Goal: Information Seeking & Learning: Learn about a topic

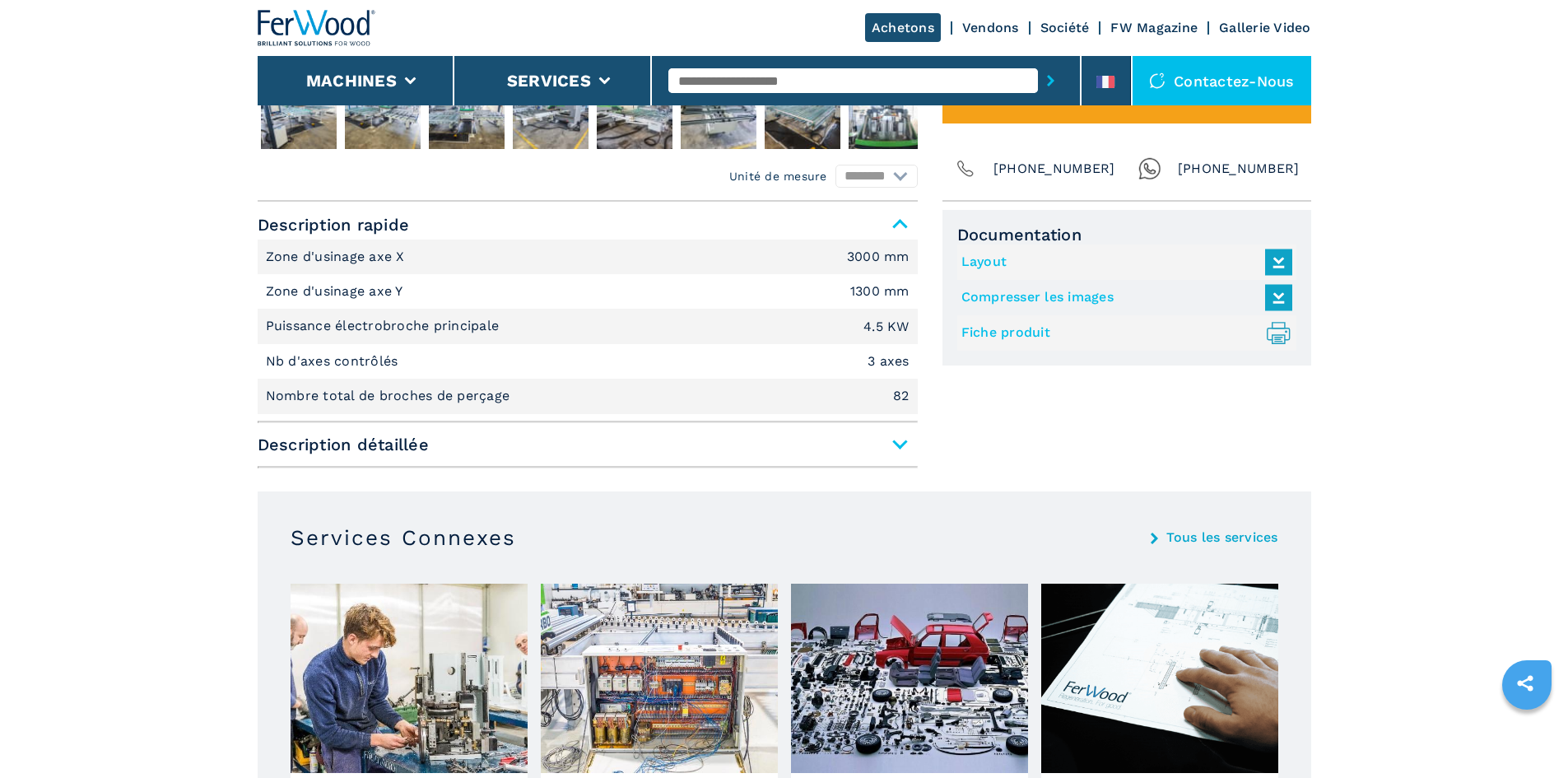
scroll to position [987, 0]
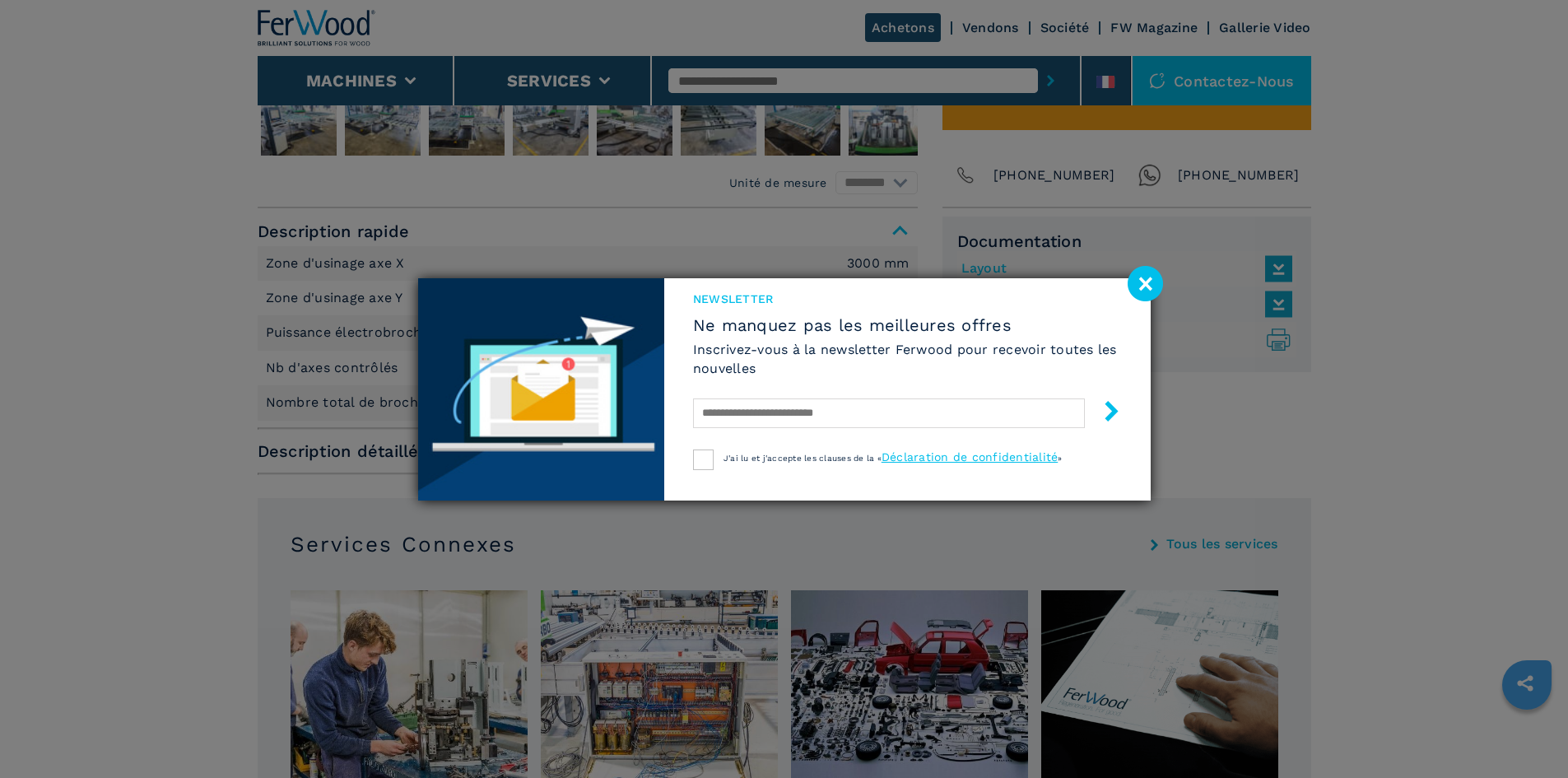
click at [1147, 281] on image at bounding box center [1146, 283] width 35 height 35
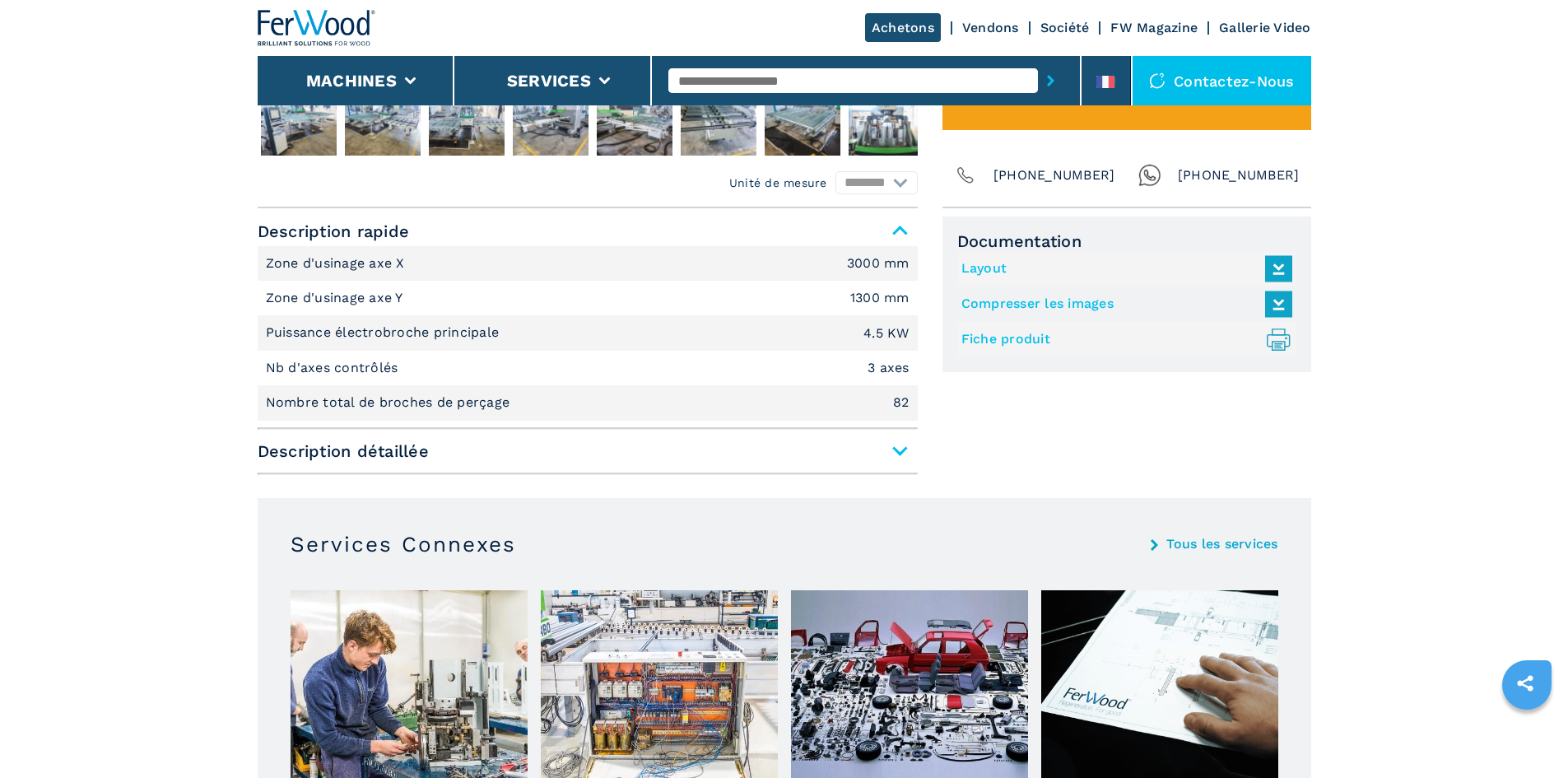
click at [898, 455] on span "Description détaillée" at bounding box center [587, 451] width 660 height 29
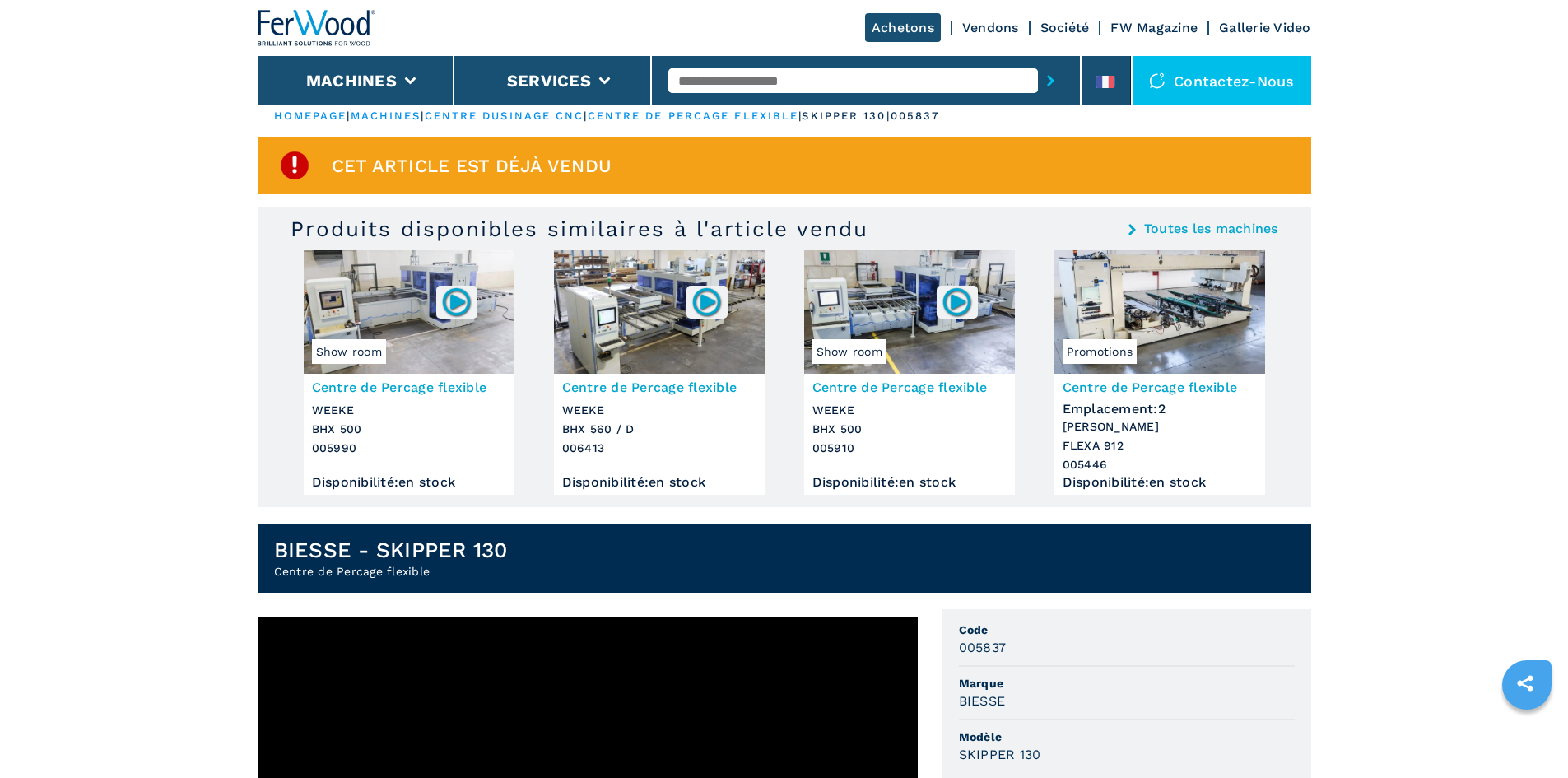
scroll to position [0, 0]
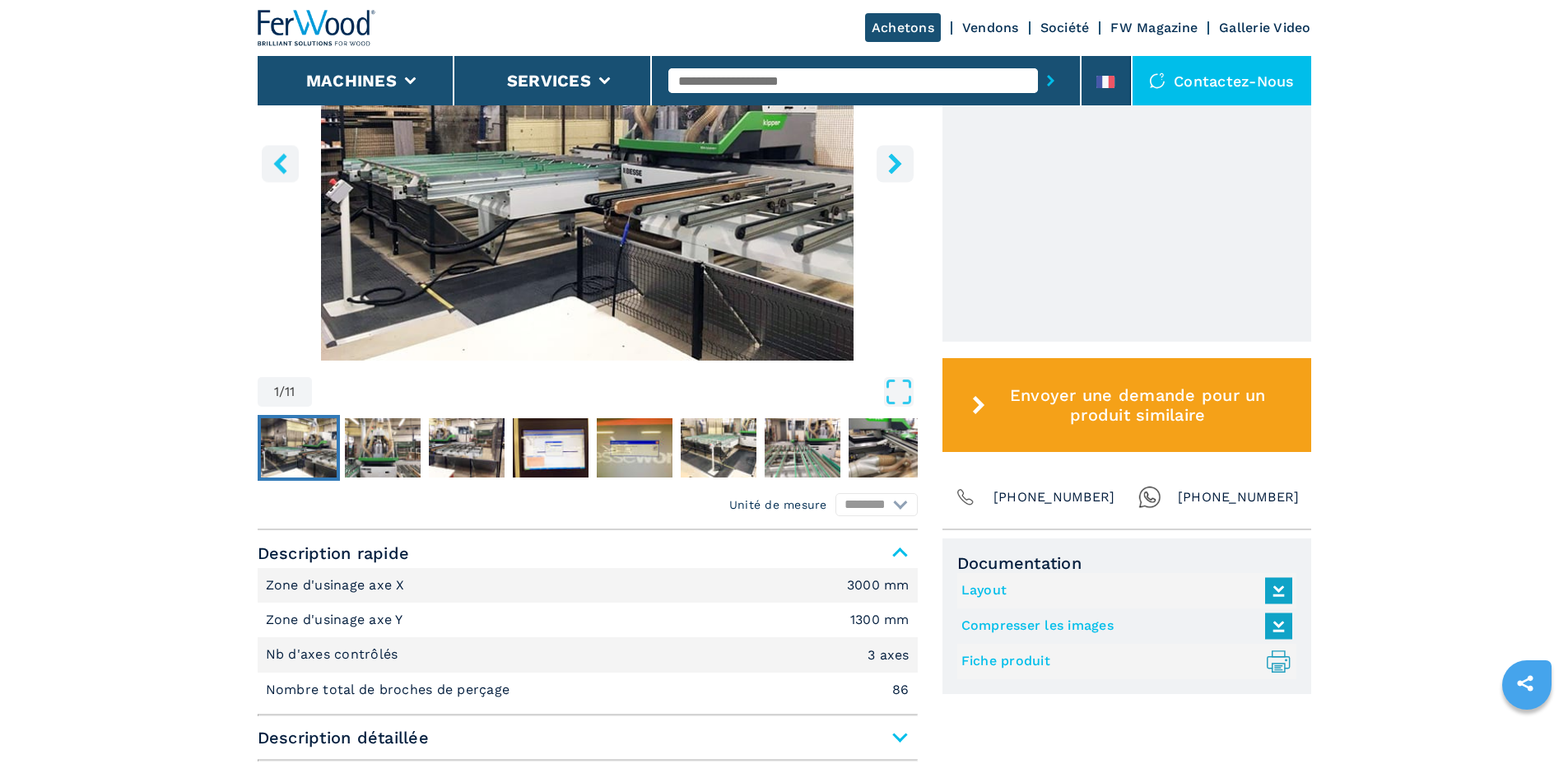
scroll to position [659, 0]
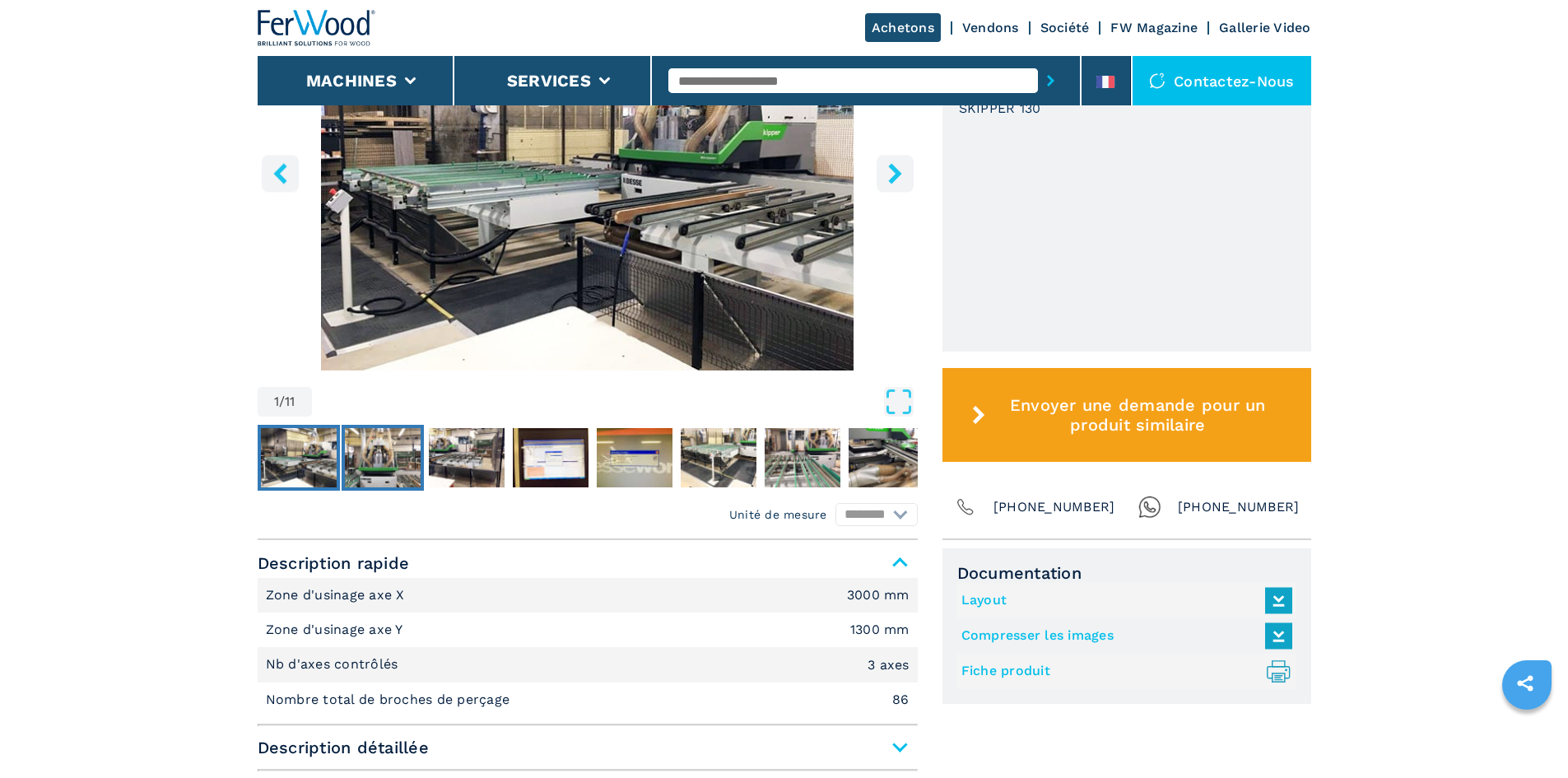
click at [382, 455] on img "Go to Slide 2" at bounding box center [383, 458] width 76 height 59
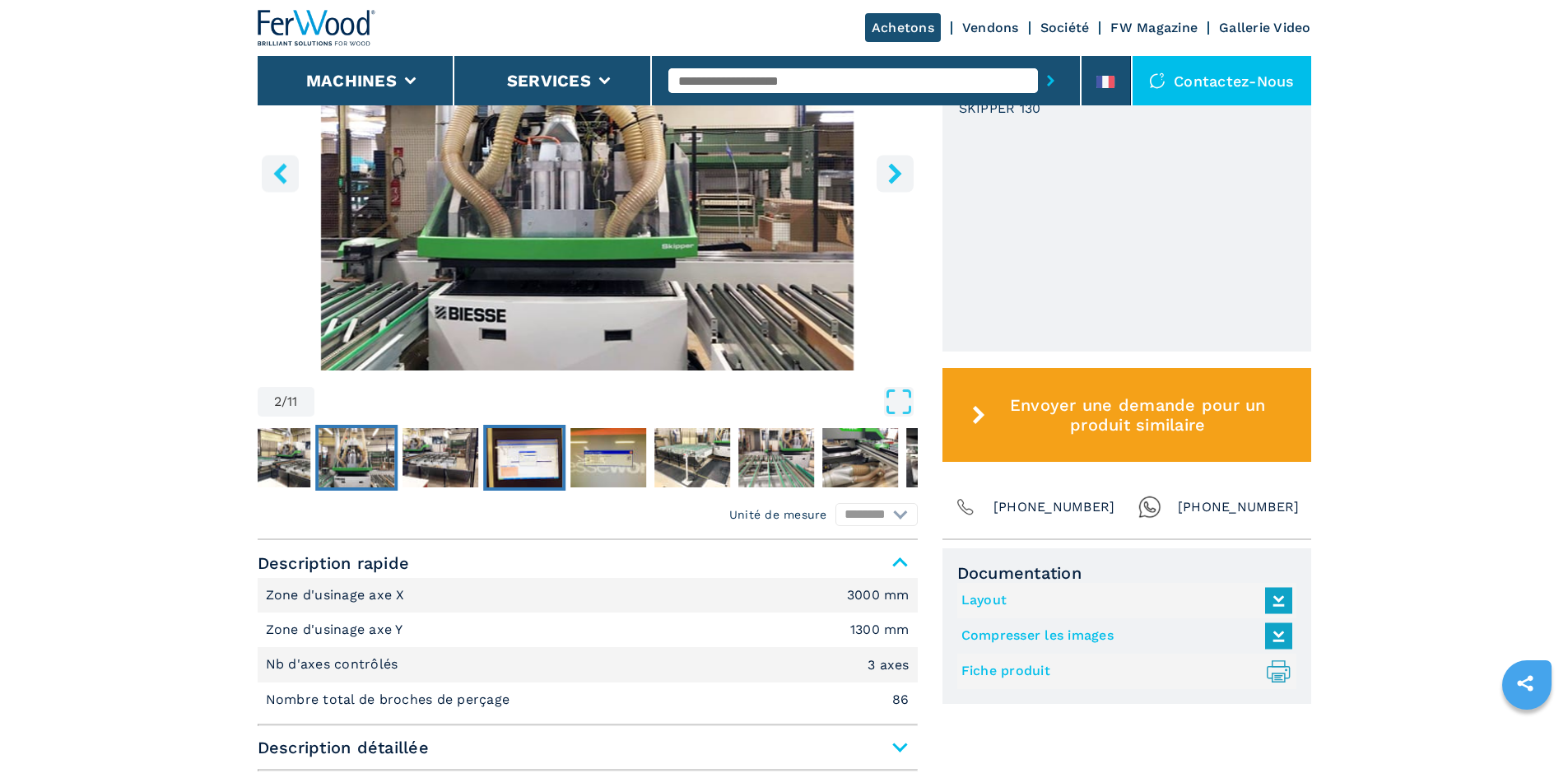
click at [518, 456] on img "Go to Slide 4" at bounding box center [524, 458] width 76 height 59
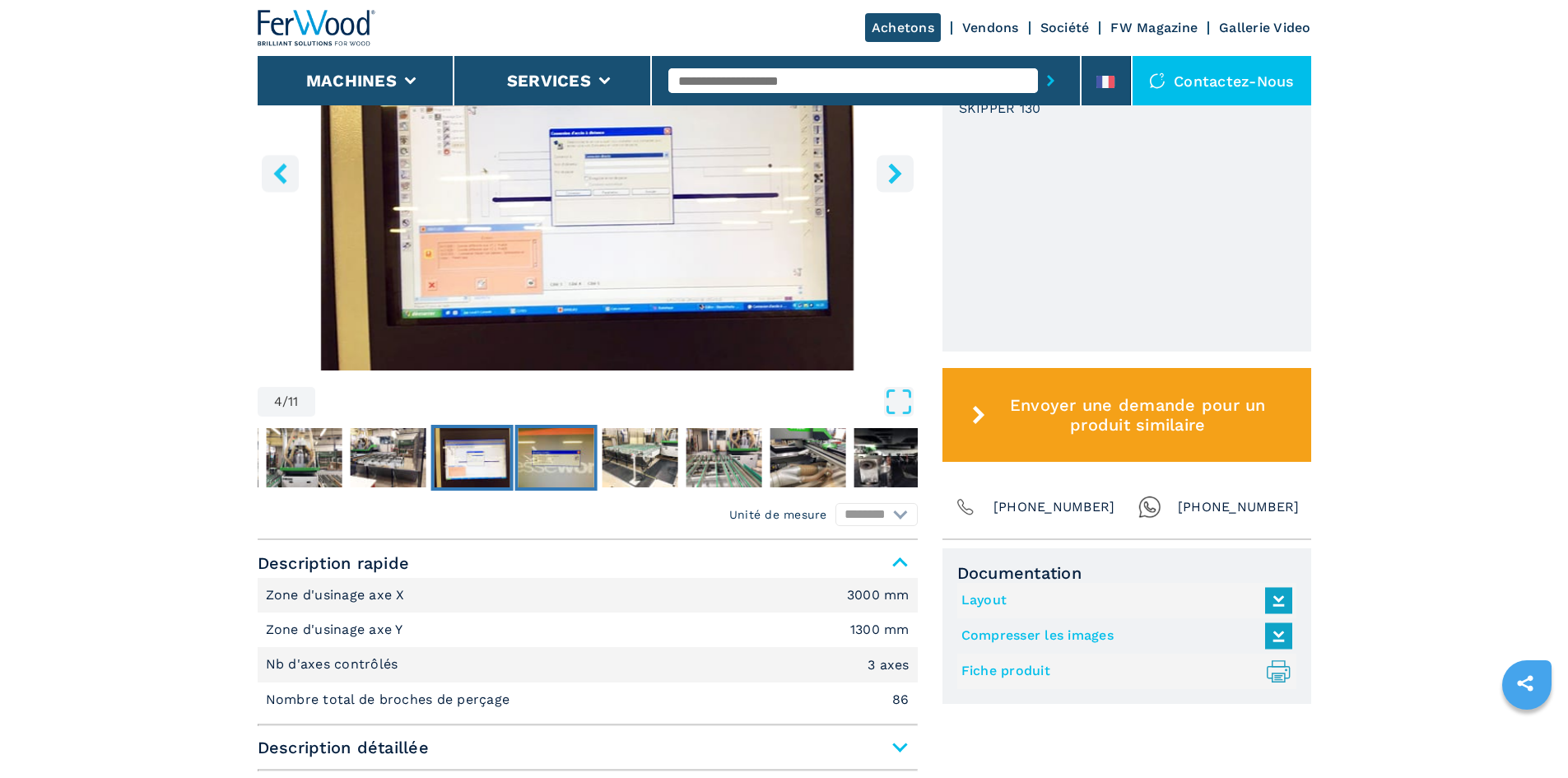
click at [592, 459] on img "Go to Slide 5" at bounding box center [556, 458] width 76 height 59
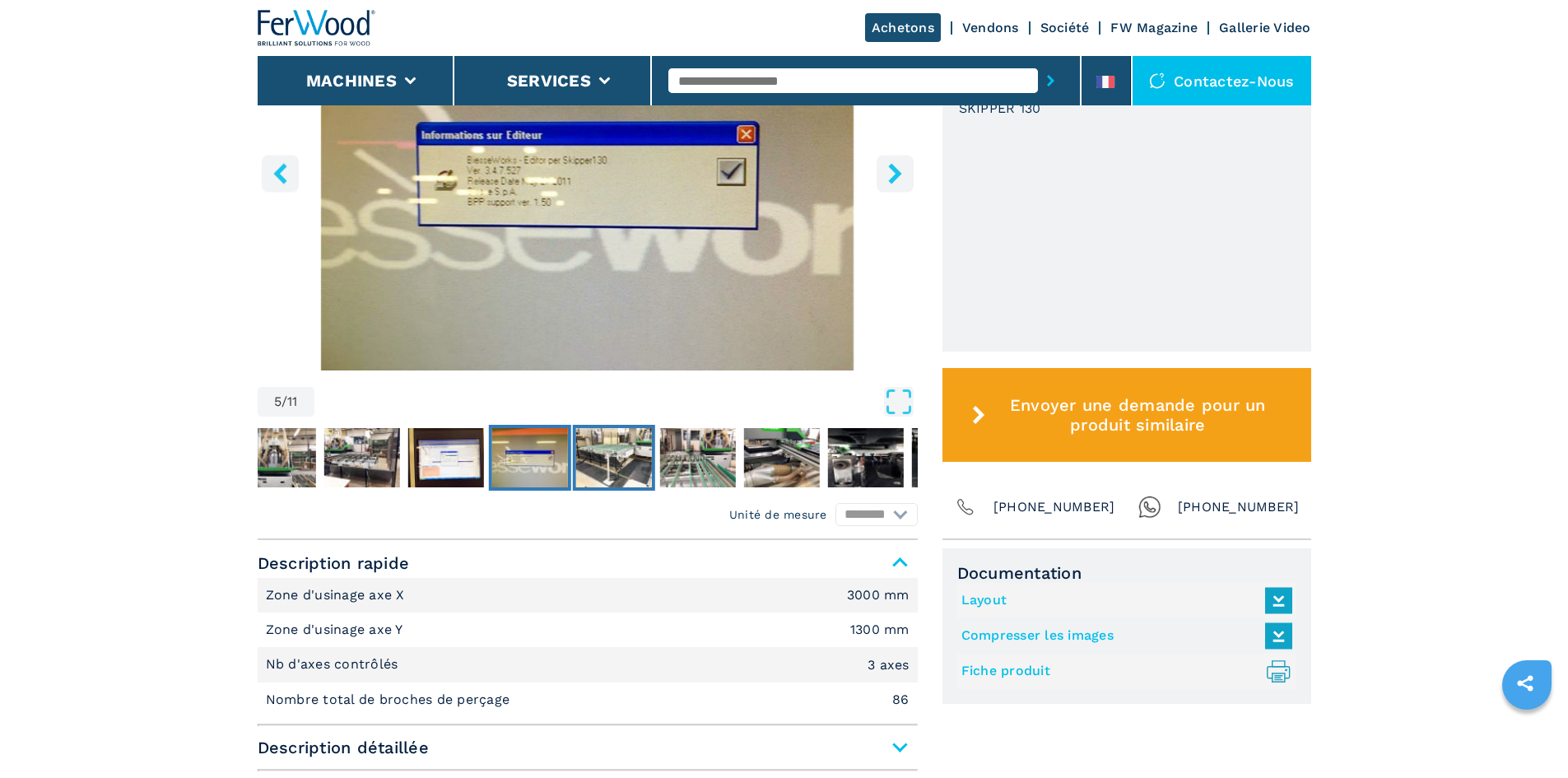
click at [629, 455] on img "Go to Slide 6" at bounding box center [613, 458] width 76 height 59
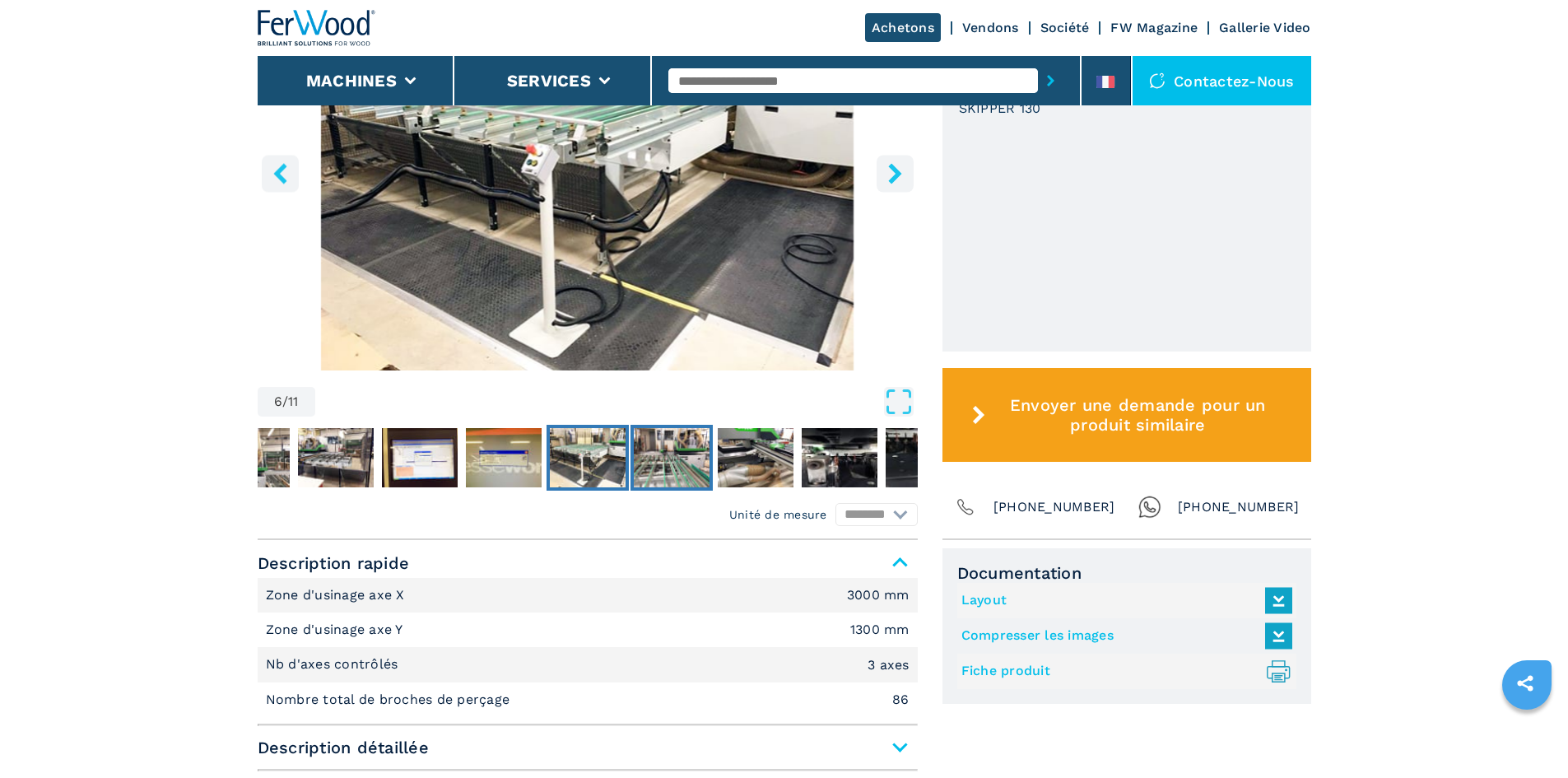
click at [676, 454] on img "Go to Slide 7" at bounding box center [672, 458] width 76 height 59
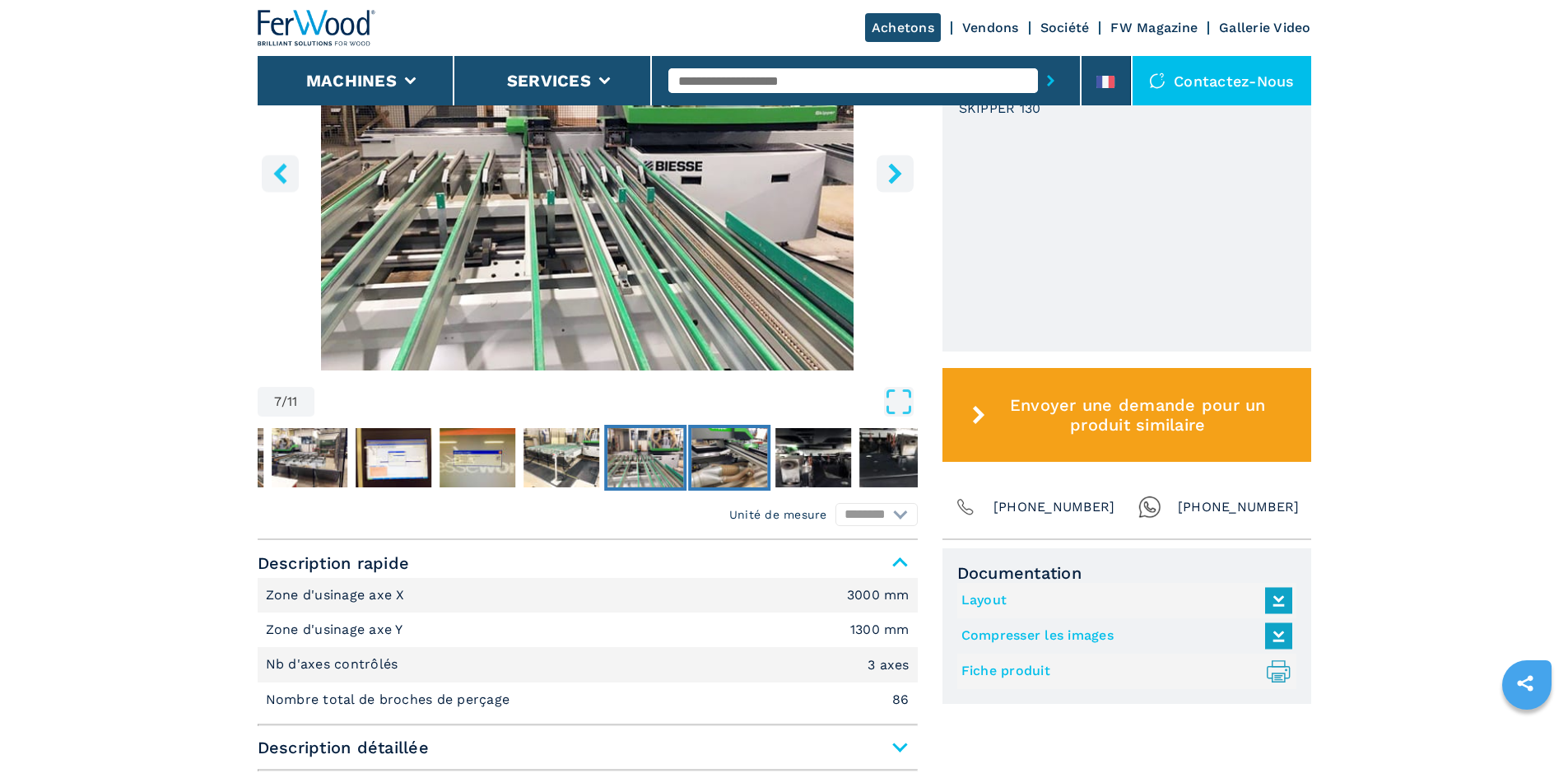
click at [721, 451] on img "Go to Slide 8" at bounding box center [729, 458] width 76 height 59
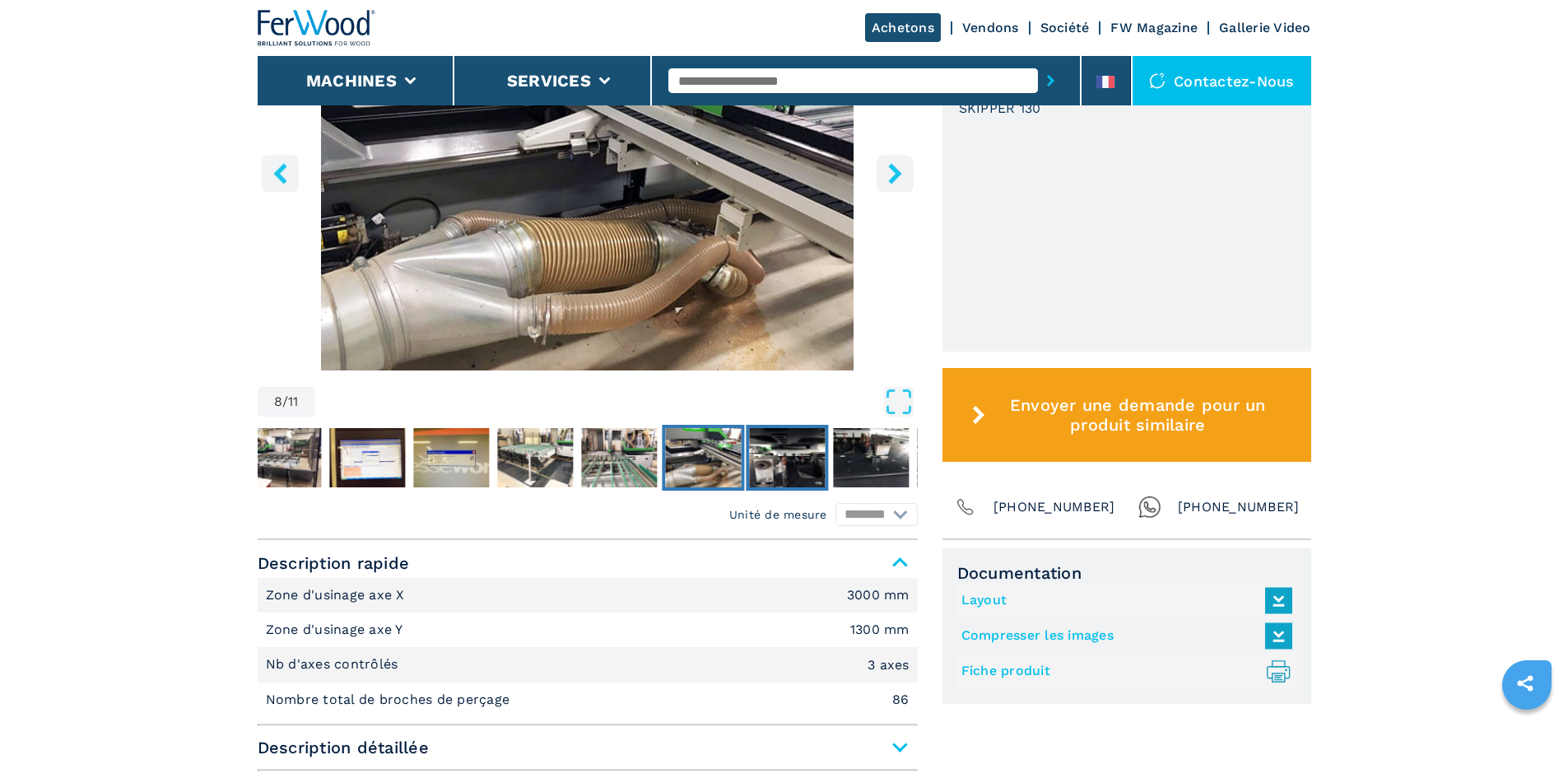
click at [785, 449] on img "Go to Slide 9" at bounding box center [787, 458] width 76 height 59
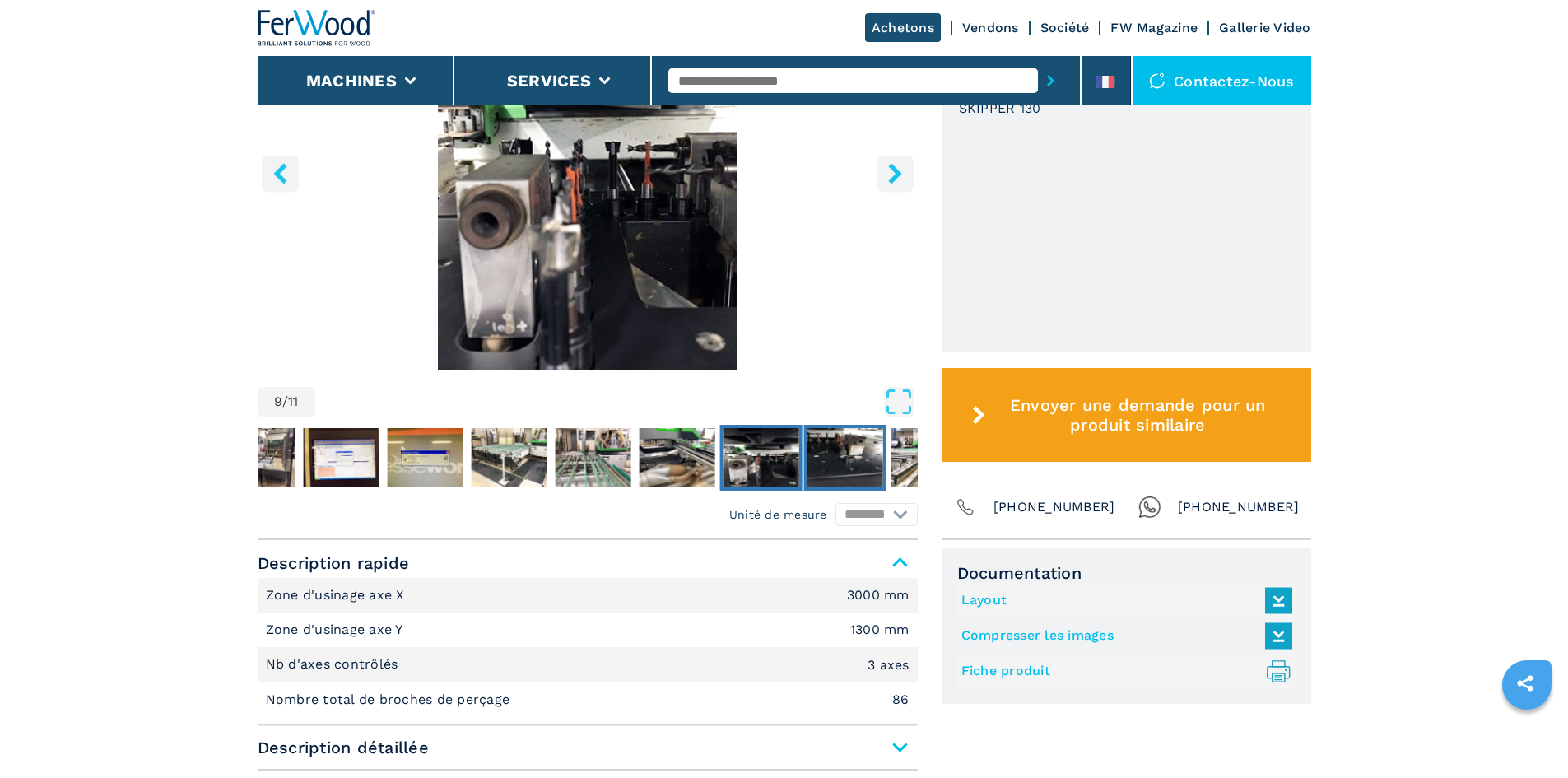
click at [854, 430] on img "Go to Slide 10" at bounding box center [845, 458] width 76 height 59
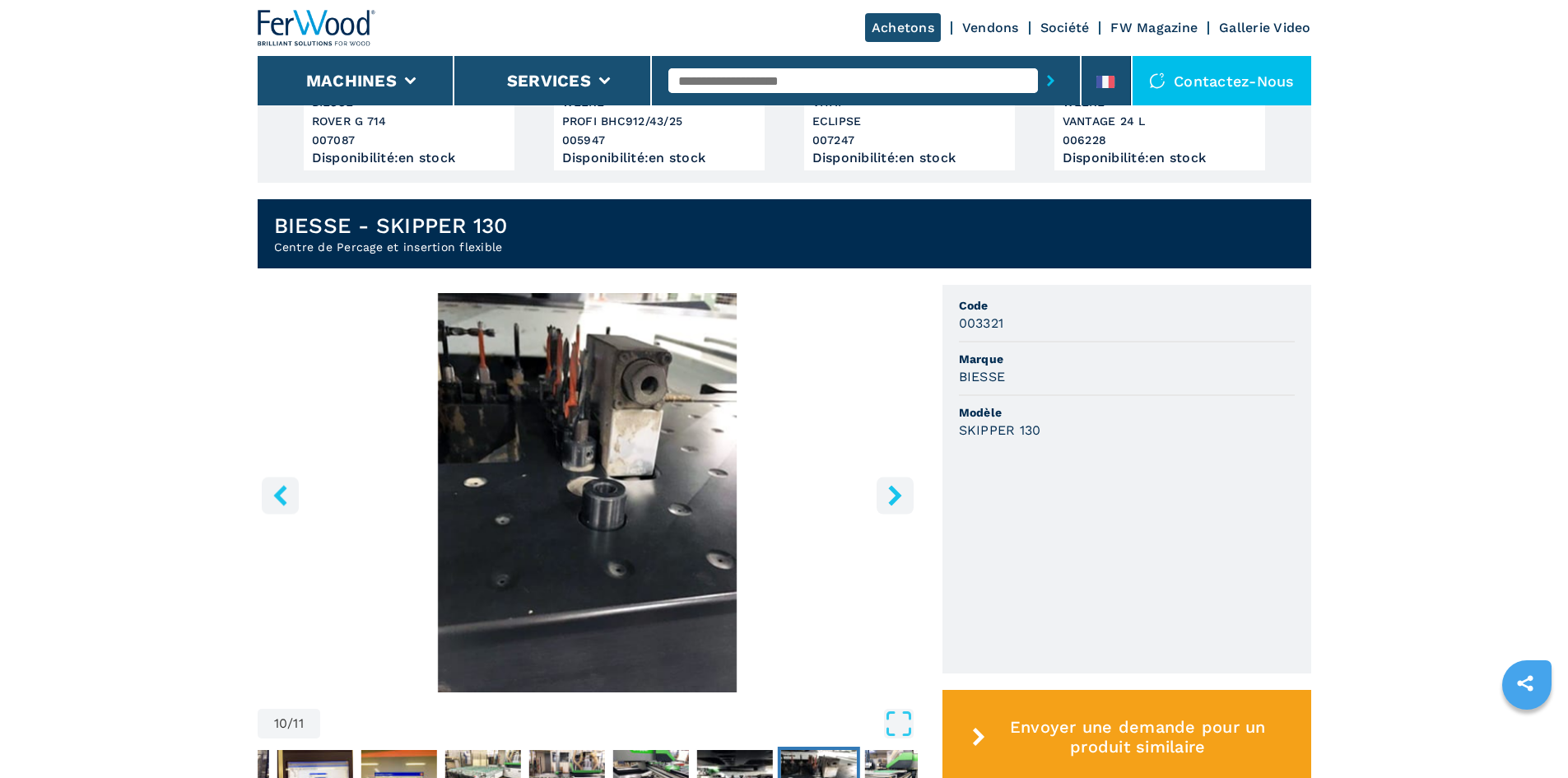
scroll to position [255, 0]
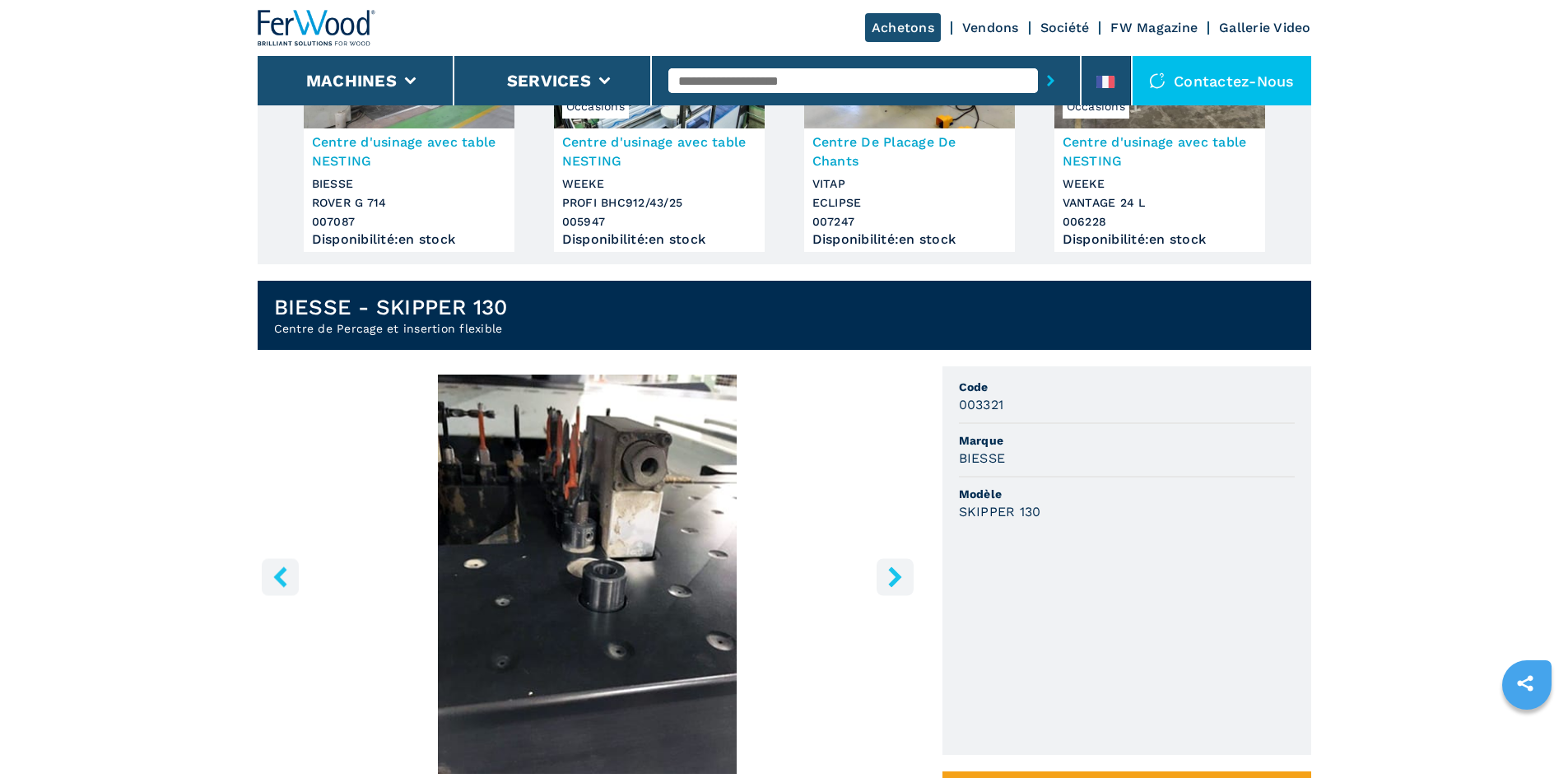
click at [898, 574] on icon "right-button" at bounding box center [895, 576] width 13 height 20
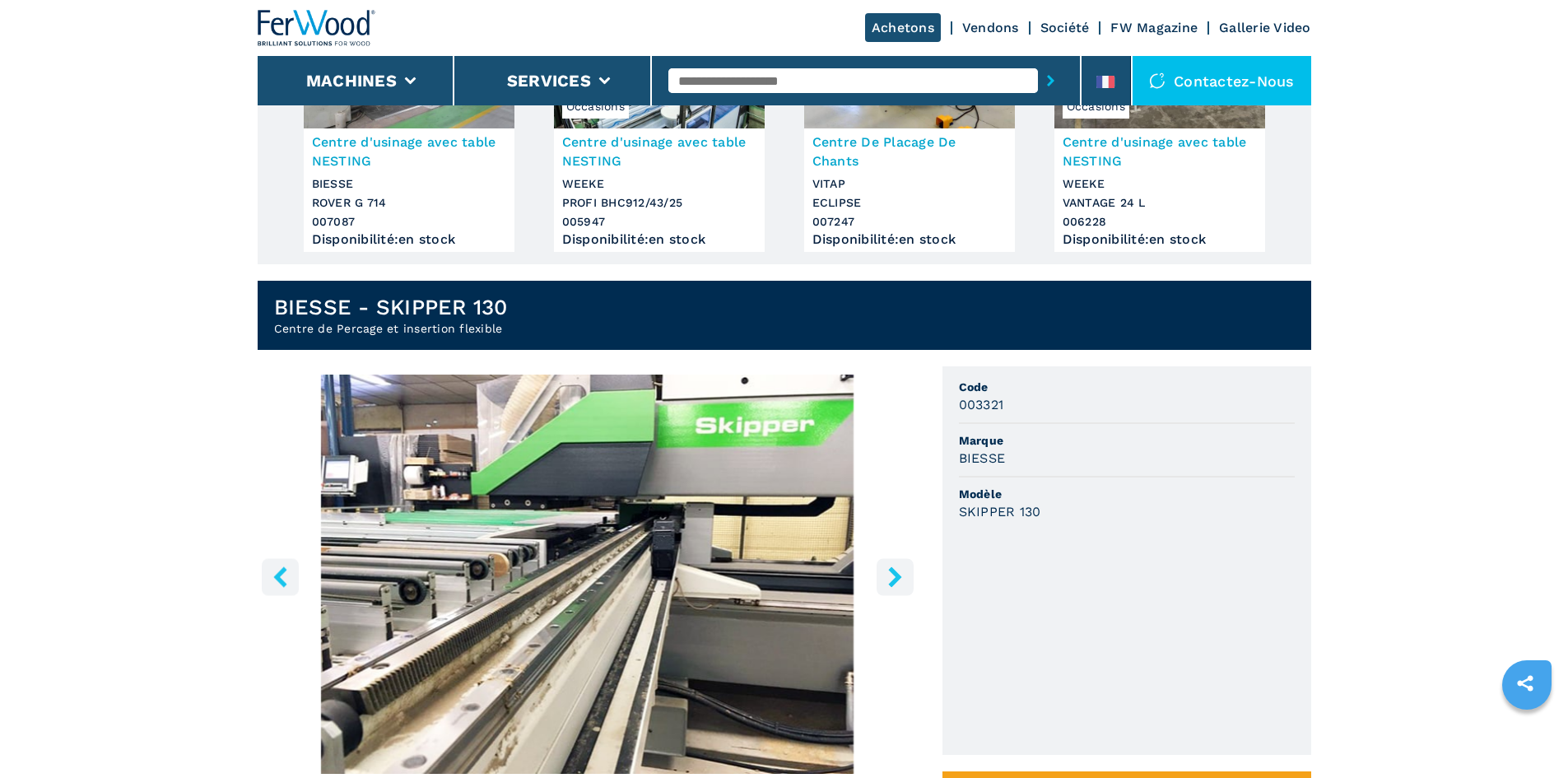
click at [898, 574] on icon "right-button" at bounding box center [895, 576] width 13 height 20
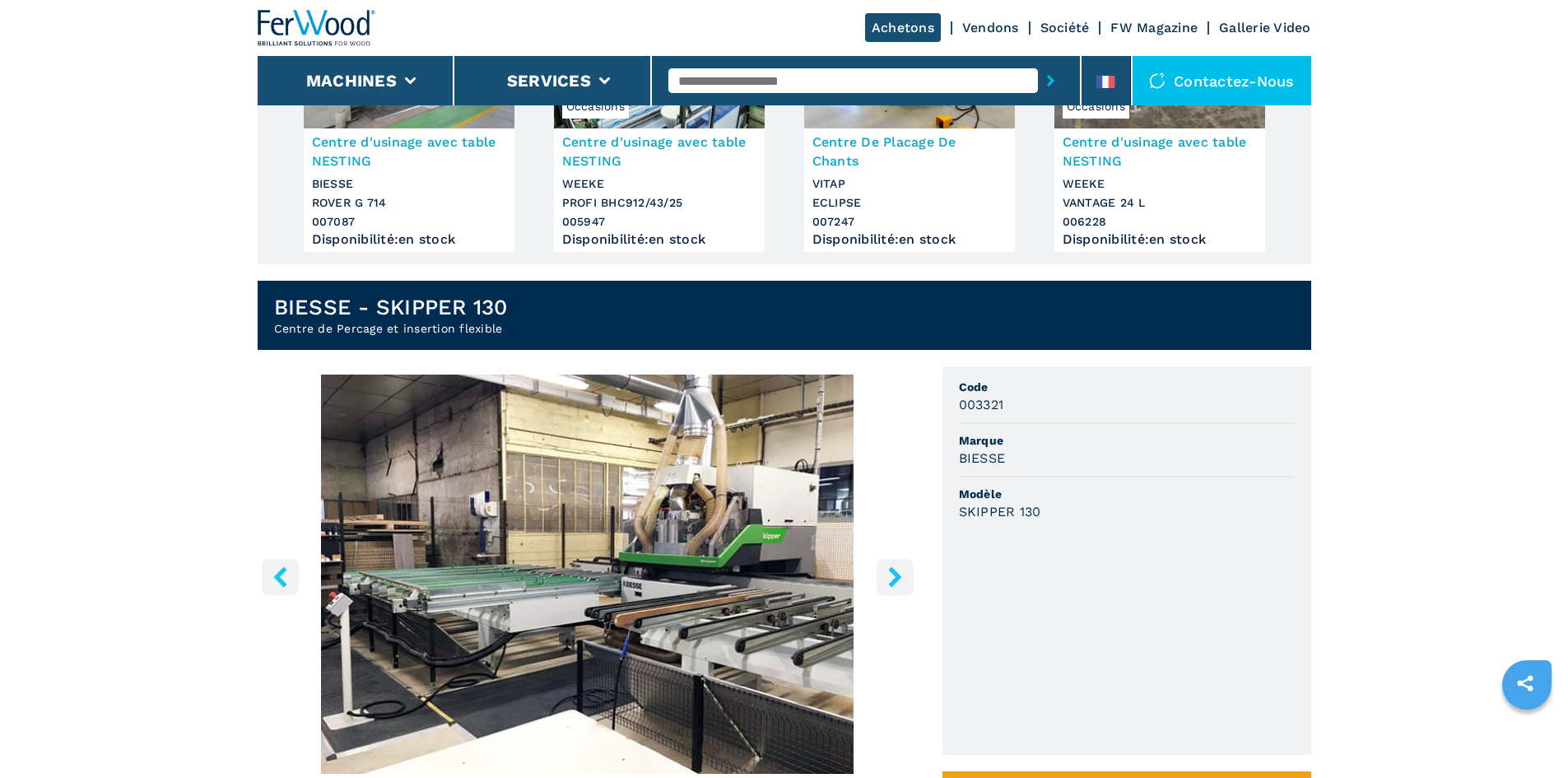
click at [899, 573] on icon "right-button" at bounding box center [895, 576] width 20 height 20
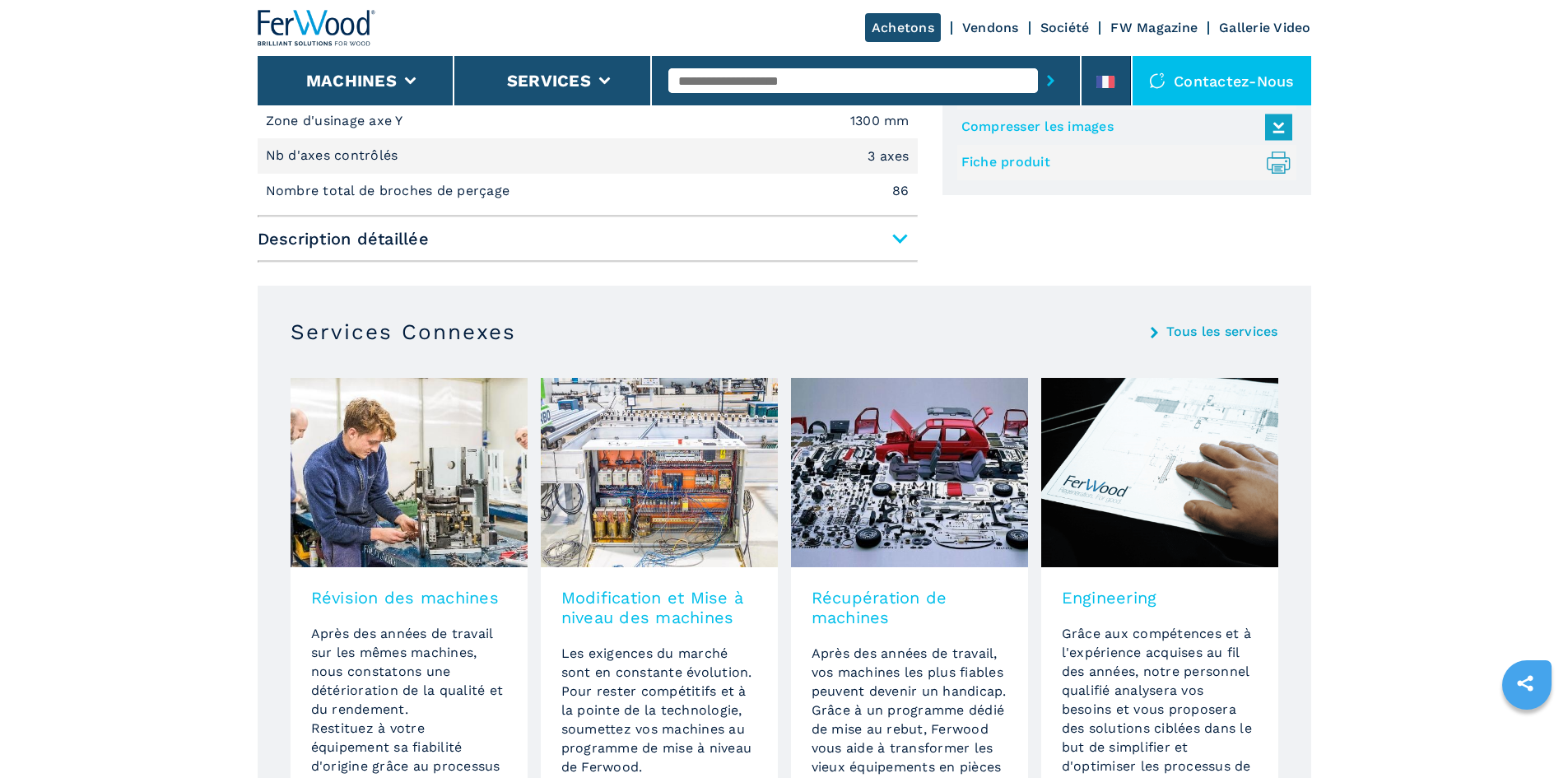
scroll to position [1400, 0]
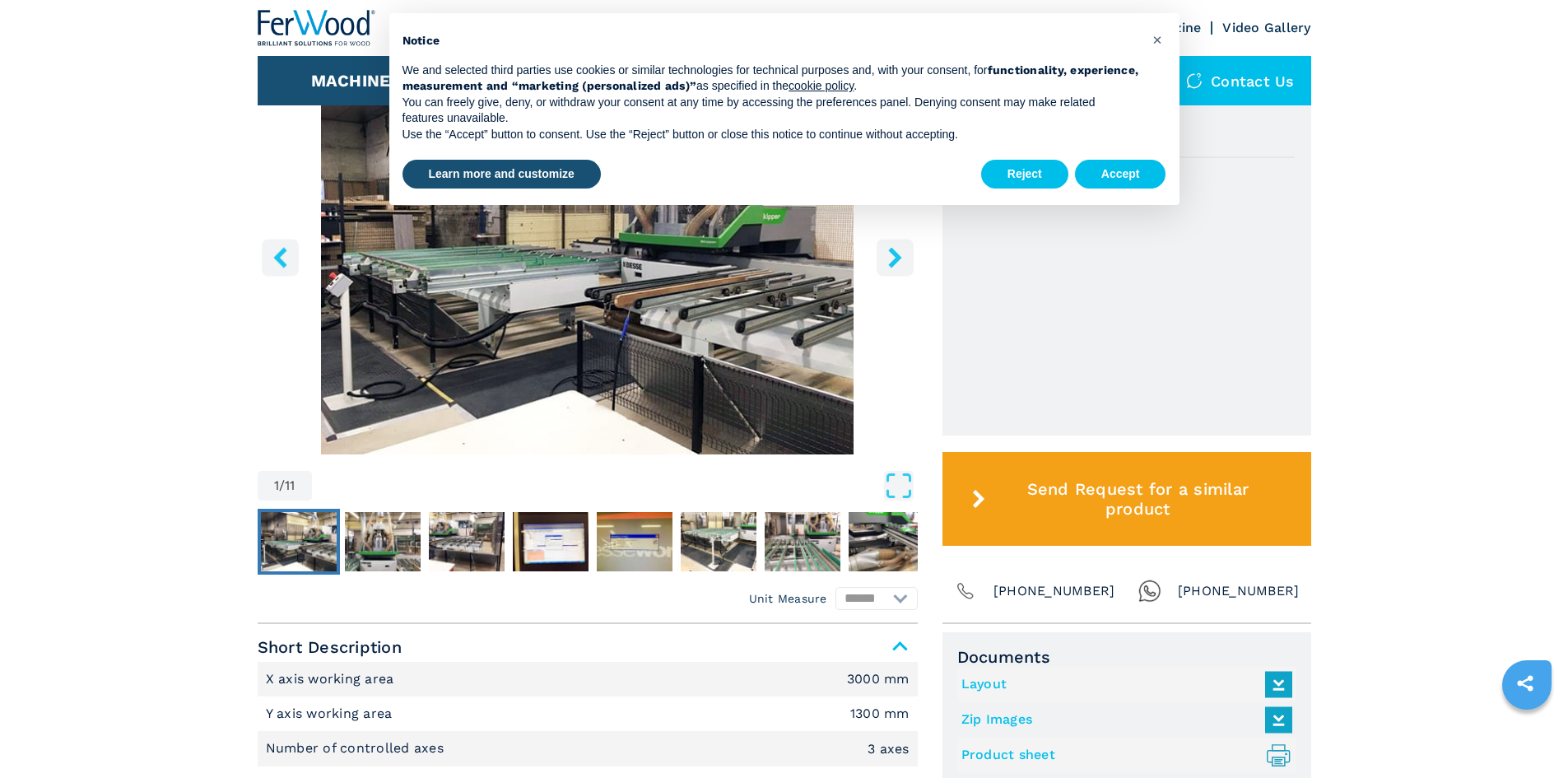
scroll to position [576, 0]
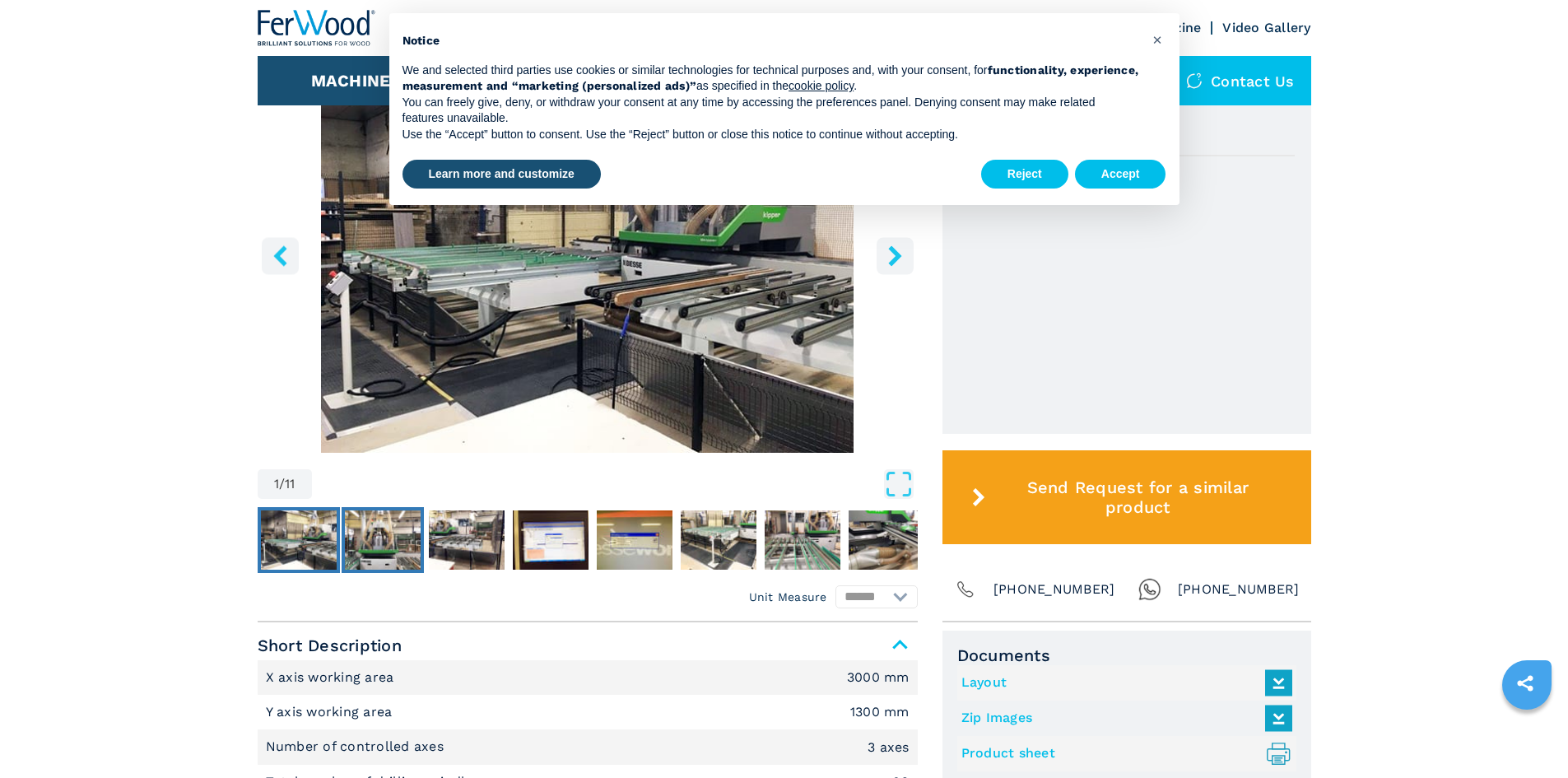
click at [373, 551] on img "Go to Slide 2" at bounding box center [383, 540] width 76 height 59
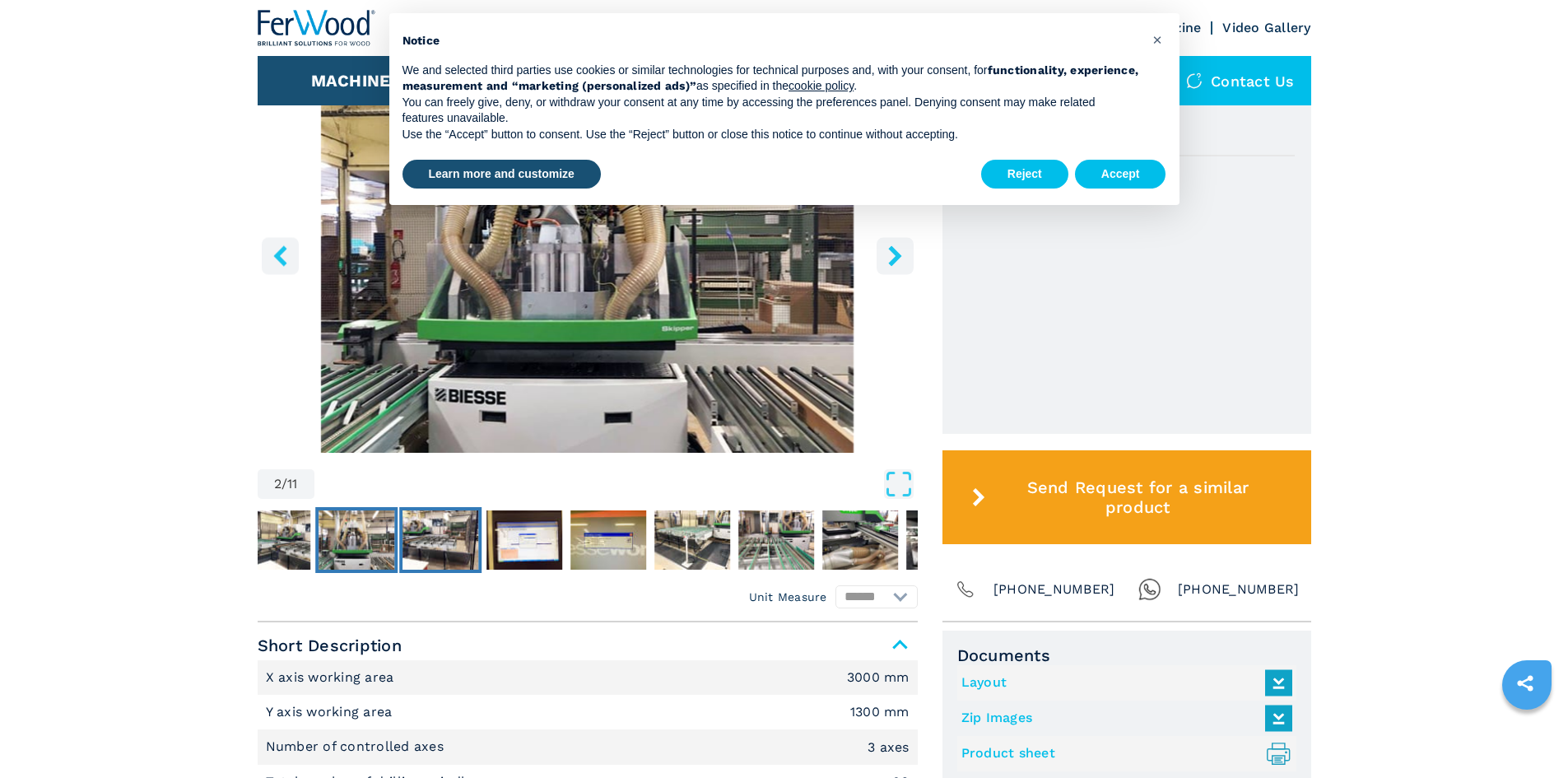
click at [464, 550] on img "Go to Slide 3" at bounding box center [441, 540] width 76 height 59
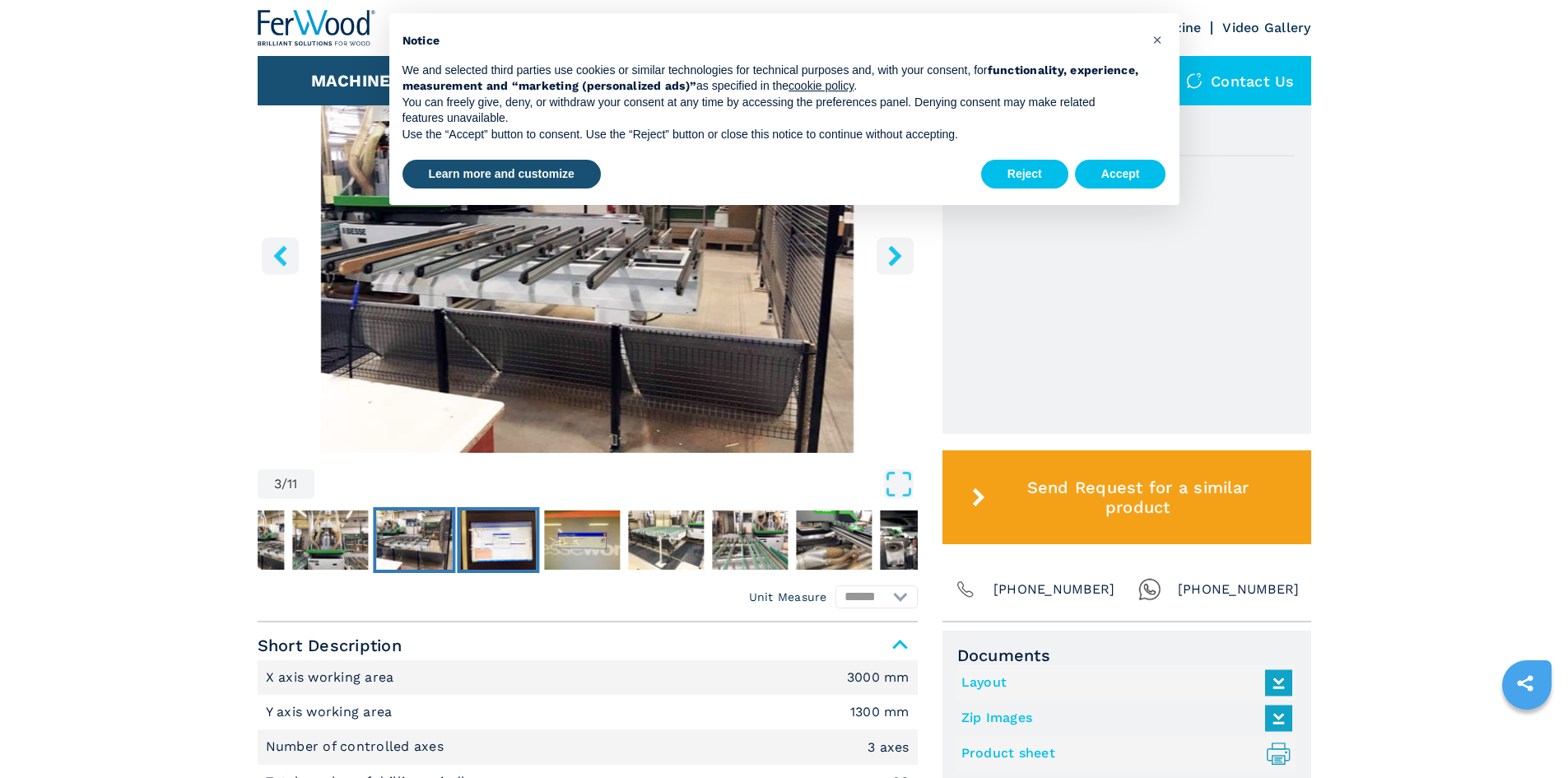
click at [509, 549] on img "Go to Slide 4" at bounding box center [498, 540] width 76 height 59
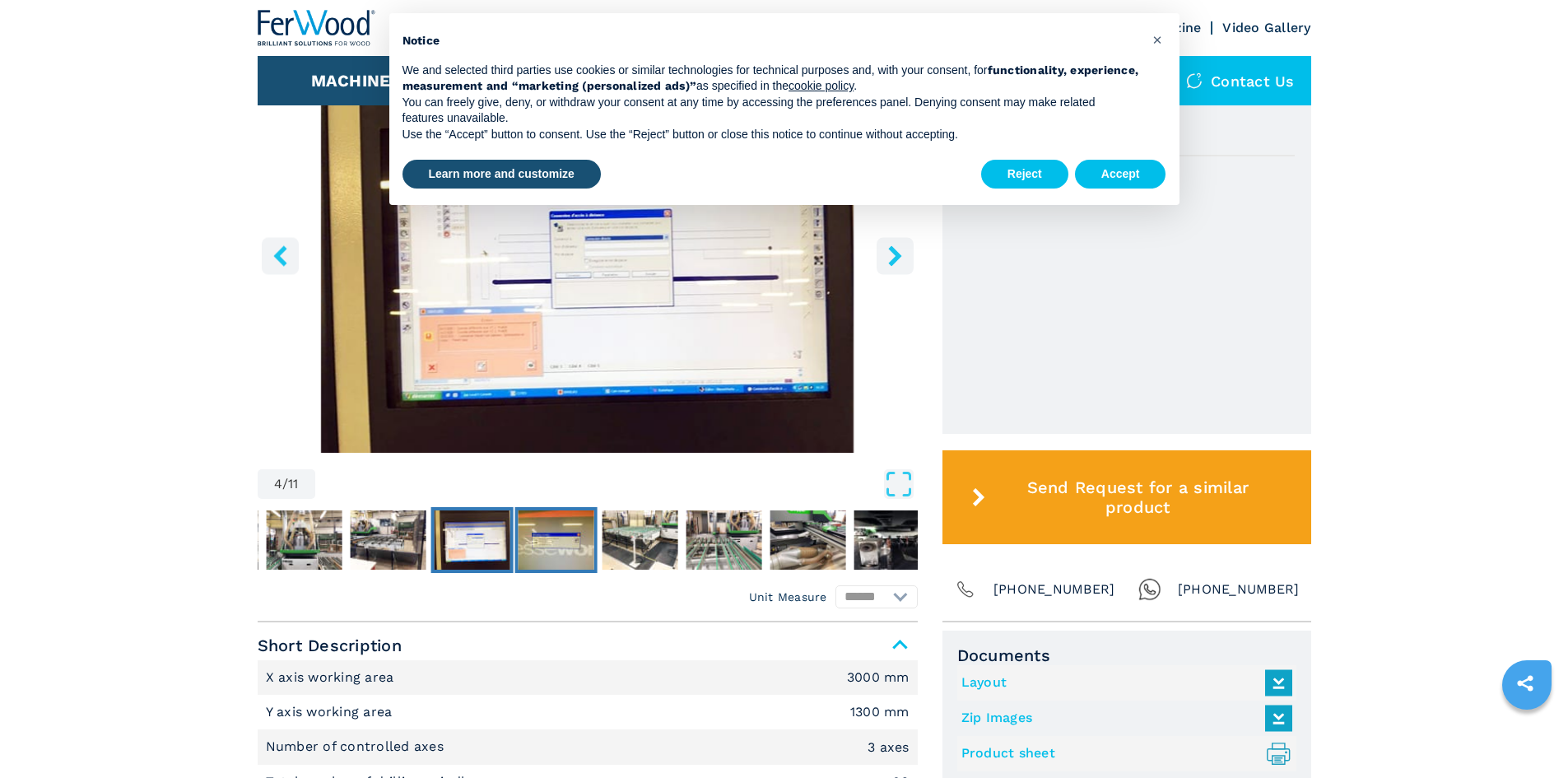
click at [554, 547] on img "Go to Slide 5" at bounding box center [556, 540] width 76 height 59
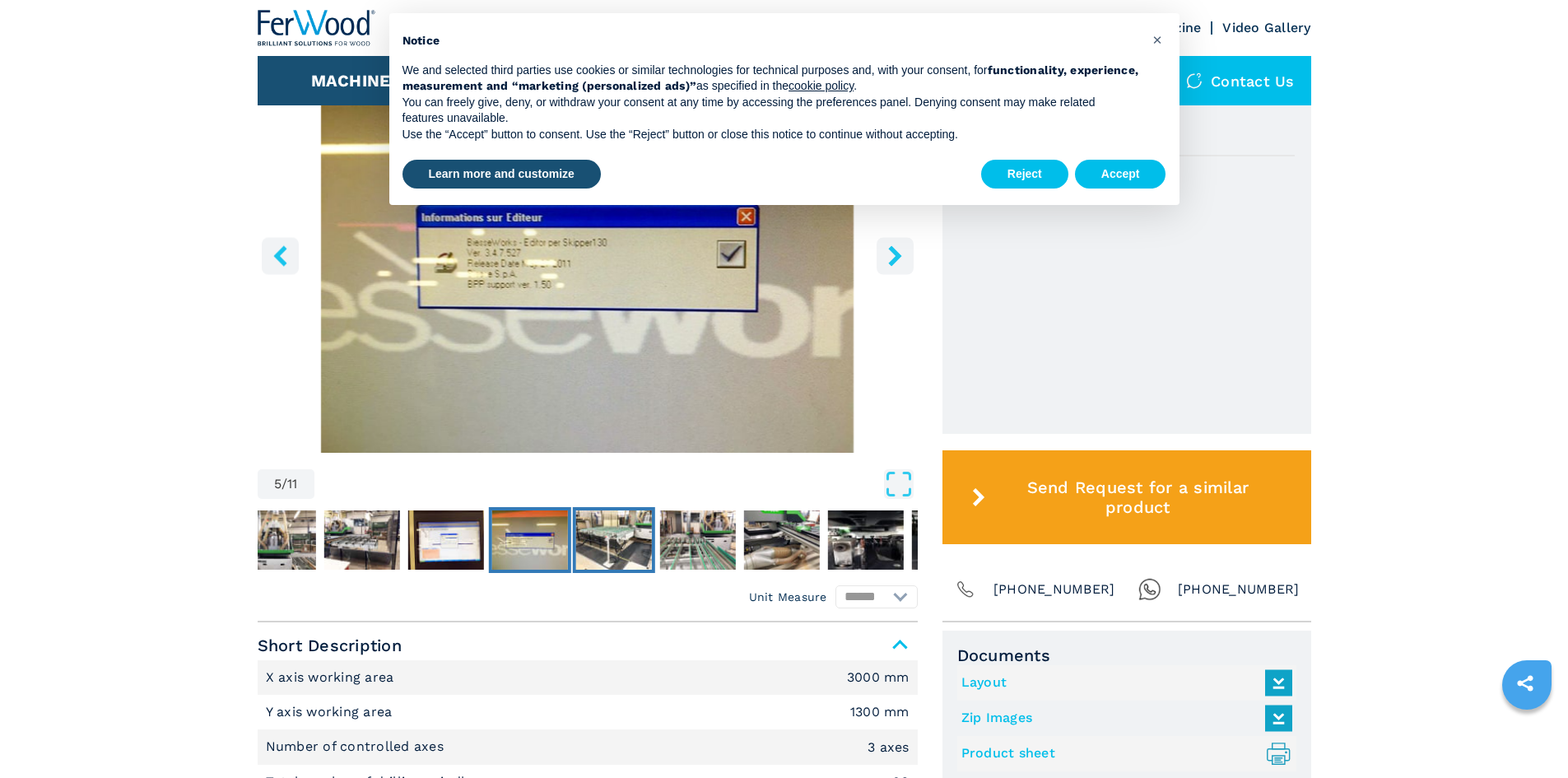
click at [629, 547] on img "Go to Slide 6" at bounding box center [613, 540] width 76 height 59
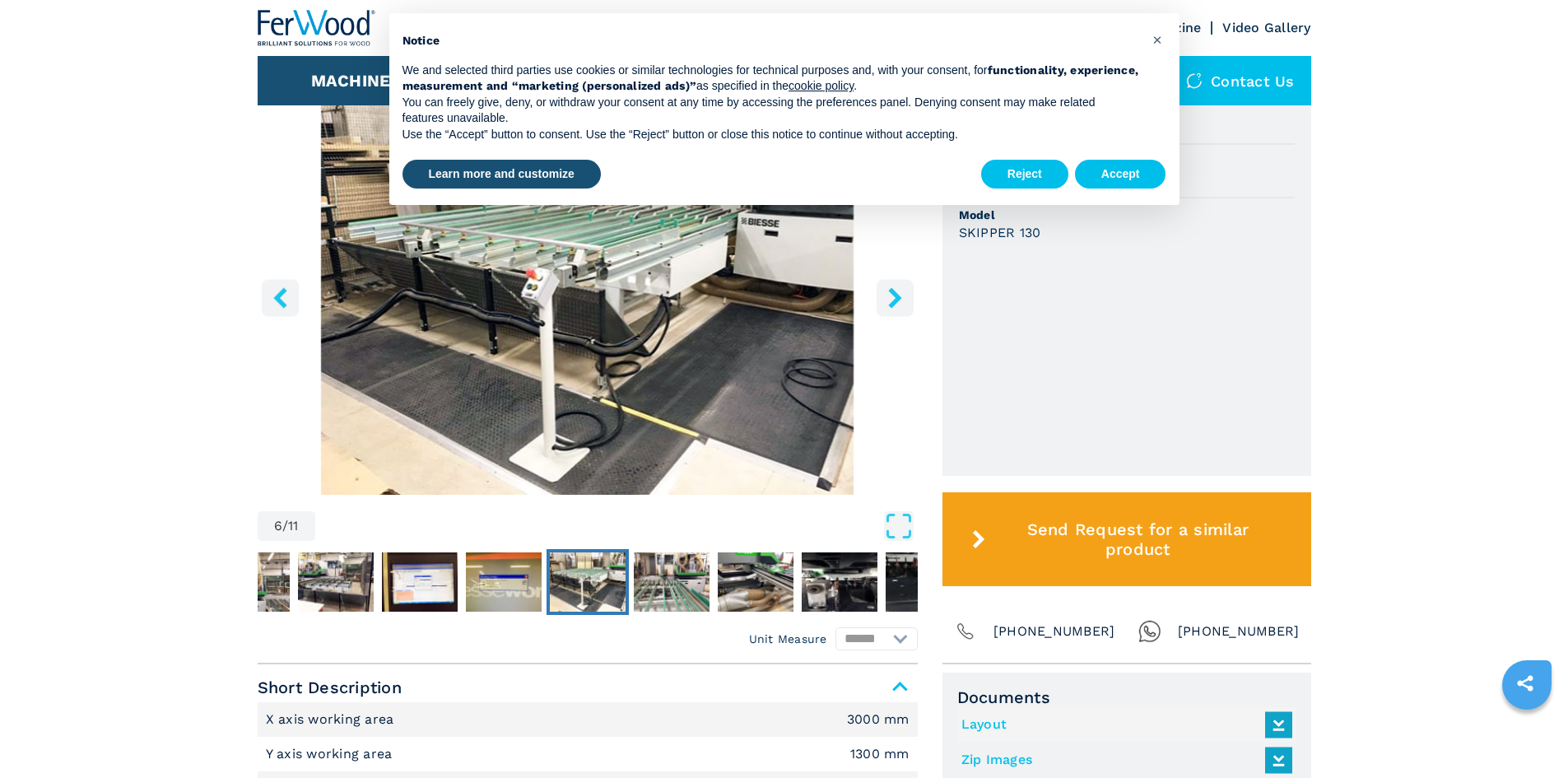
scroll to position [494, 0]
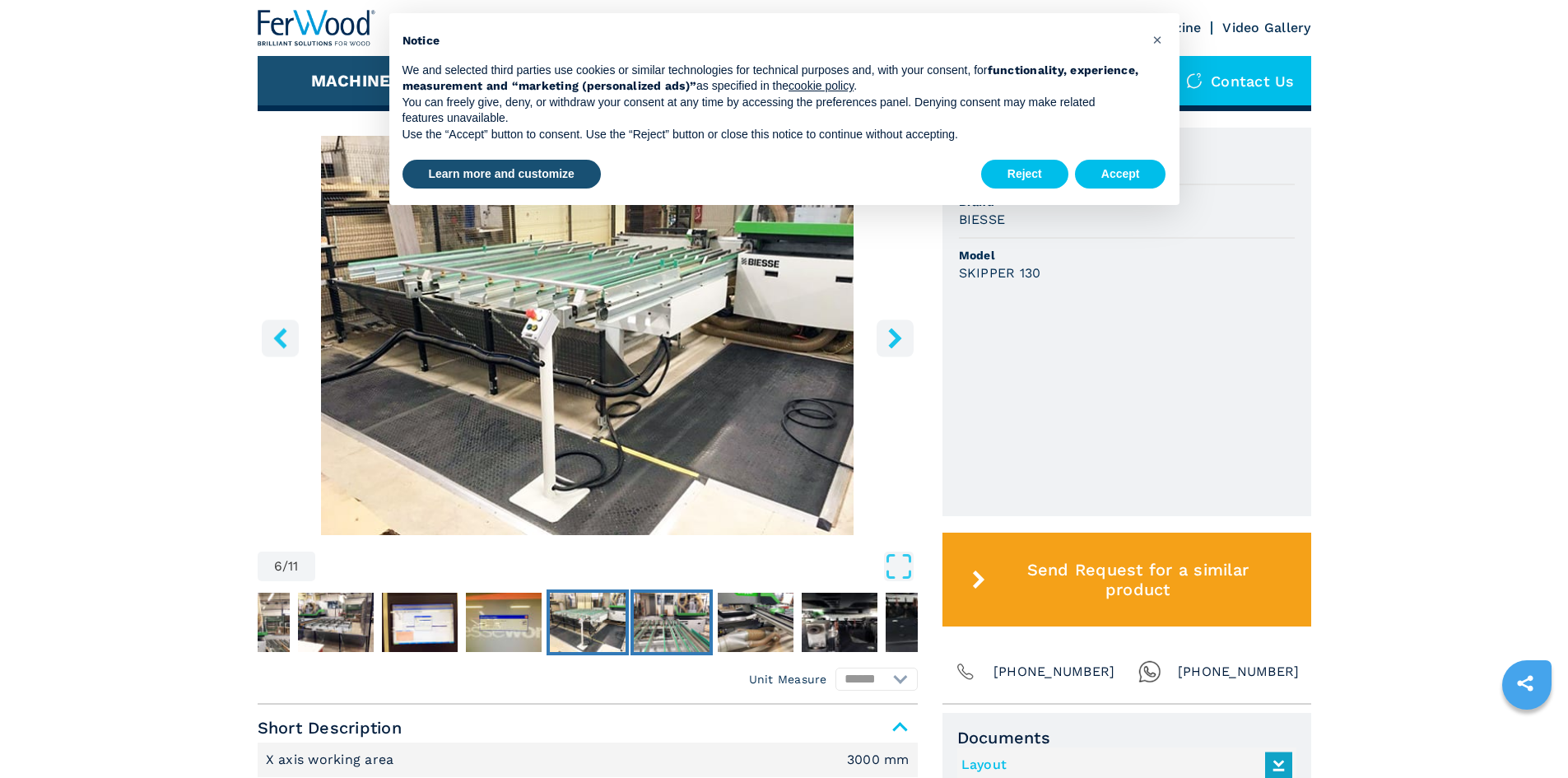
click at [664, 632] on img "Go to Slide 7" at bounding box center [672, 622] width 76 height 59
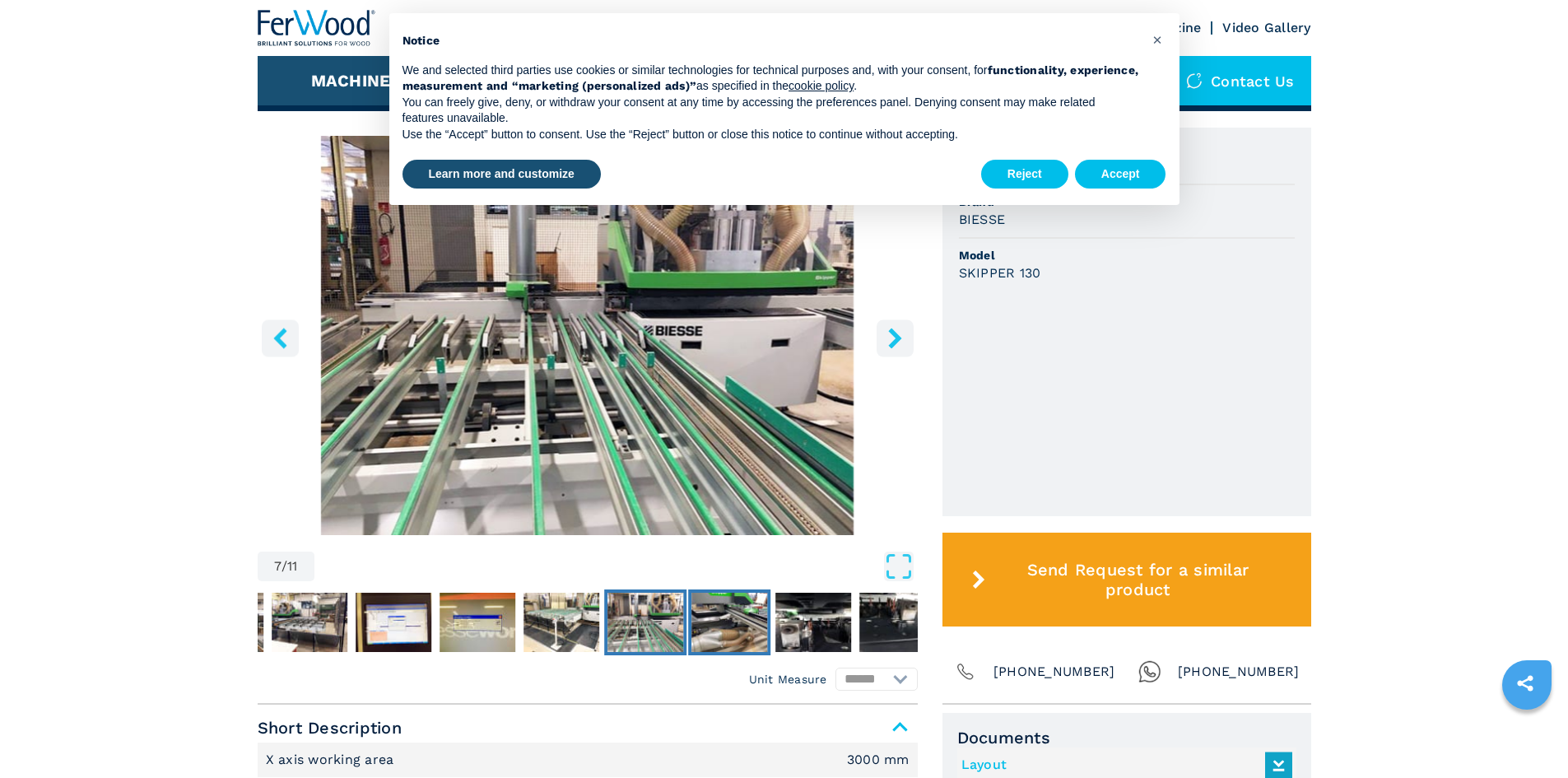
click at [746, 613] on img "Go to Slide 8" at bounding box center [729, 622] width 76 height 59
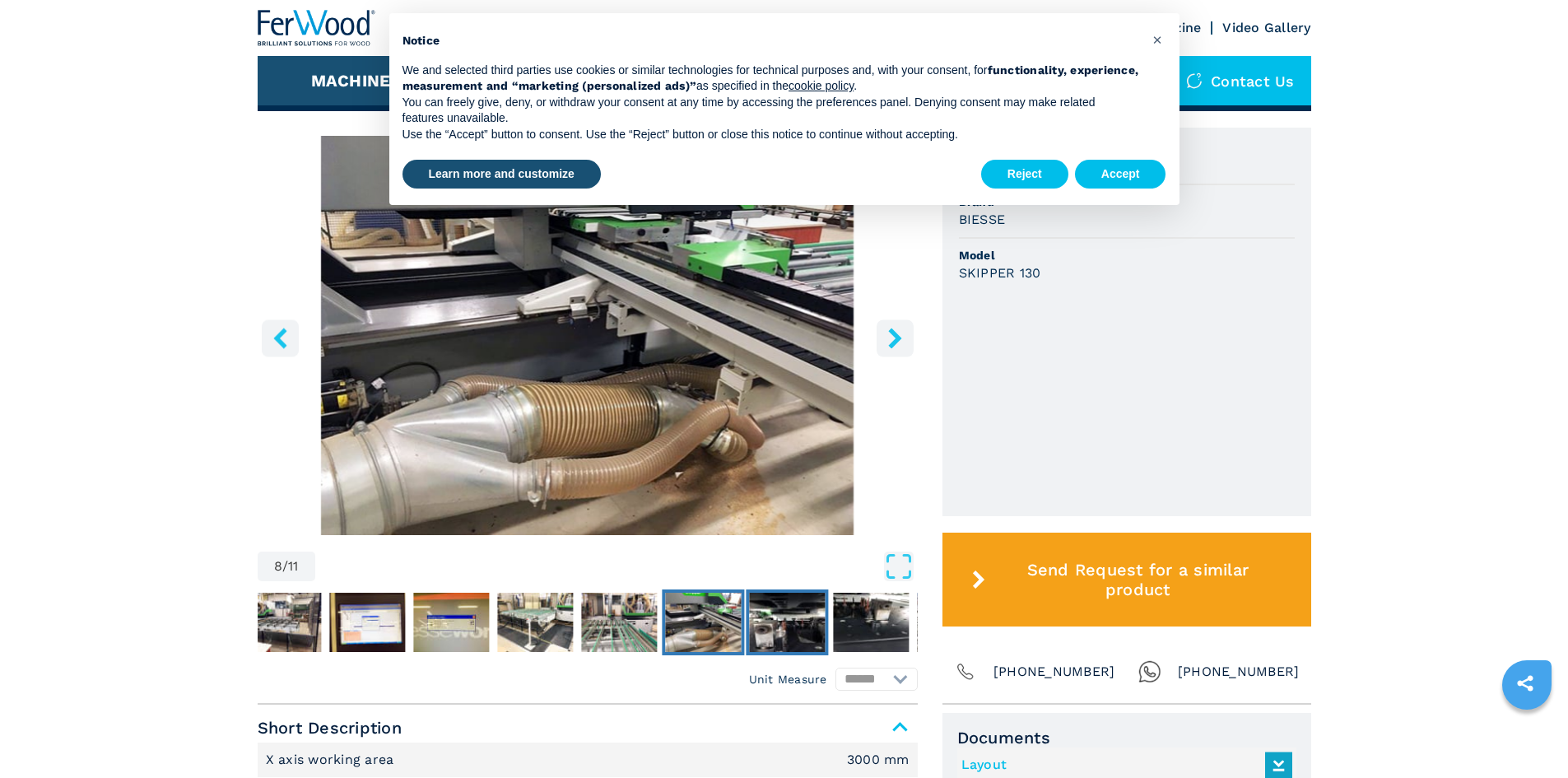
click at [782, 611] on img "Go to Slide 9" at bounding box center [787, 622] width 76 height 59
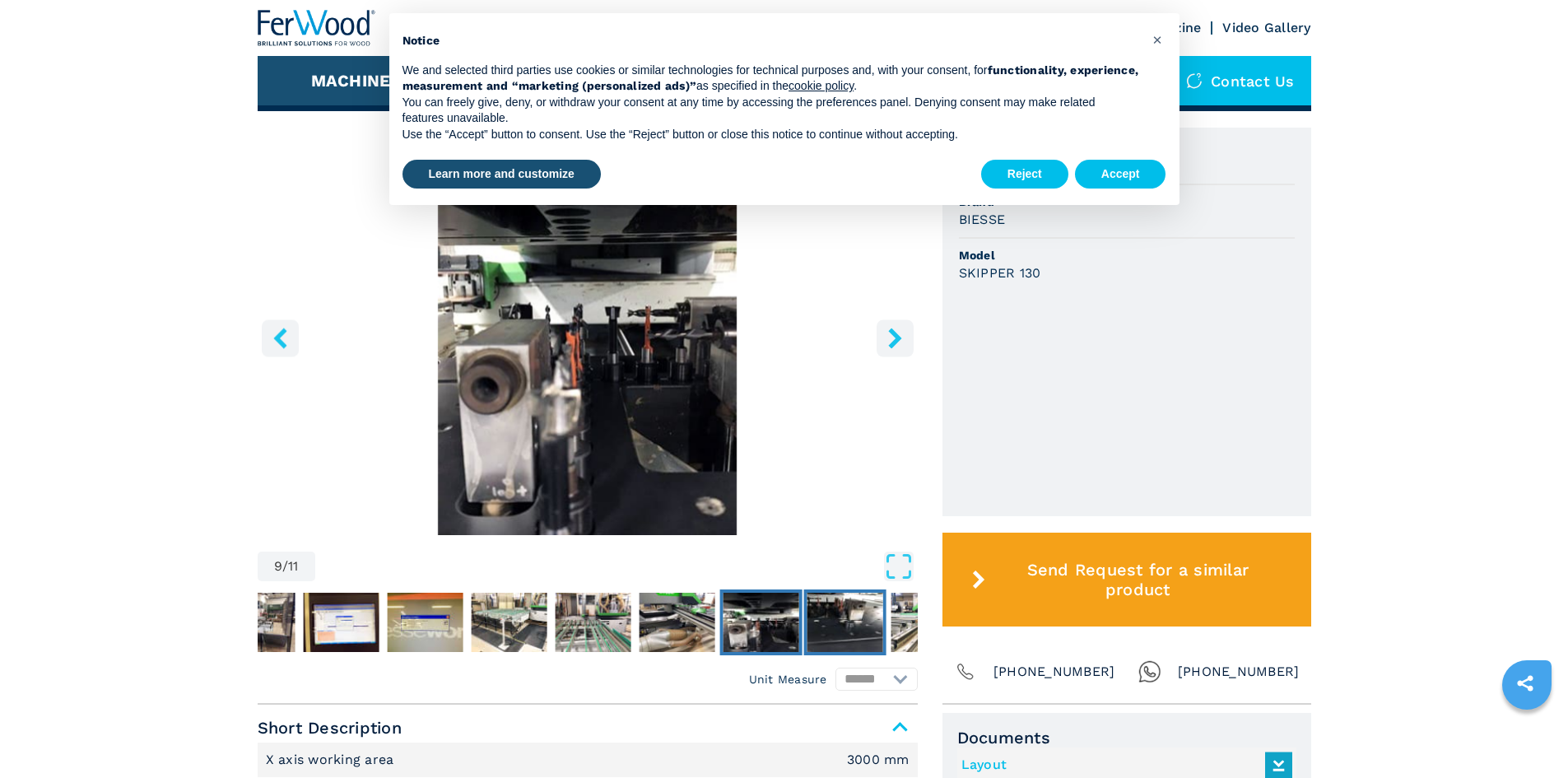
click at [831, 613] on img "Go to Slide 10" at bounding box center [845, 622] width 76 height 59
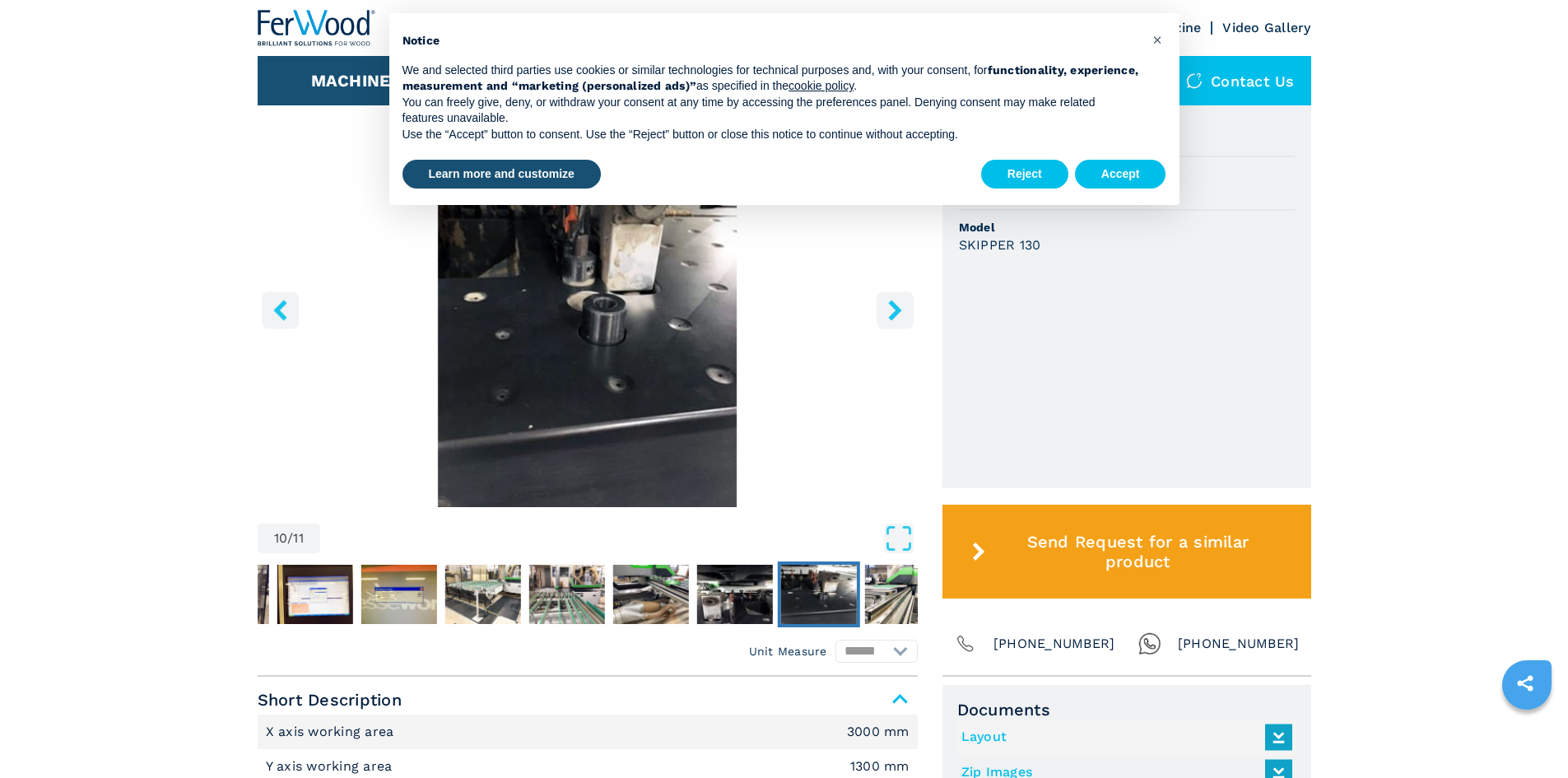
scroll to position [247, 0]
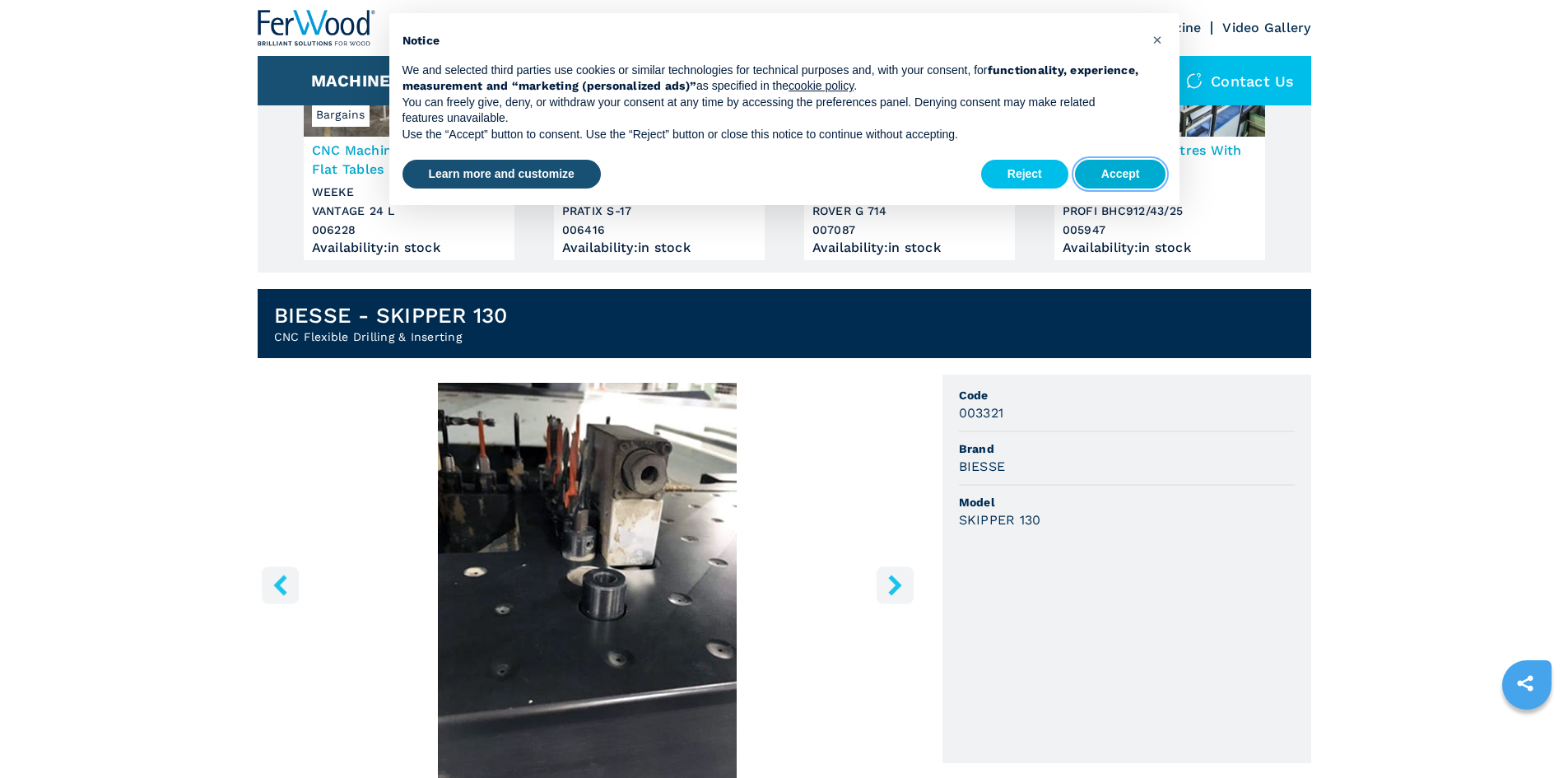
click at [1136, 176] on button "Accept" at bounding box center [1120, 174] width 92 height 29
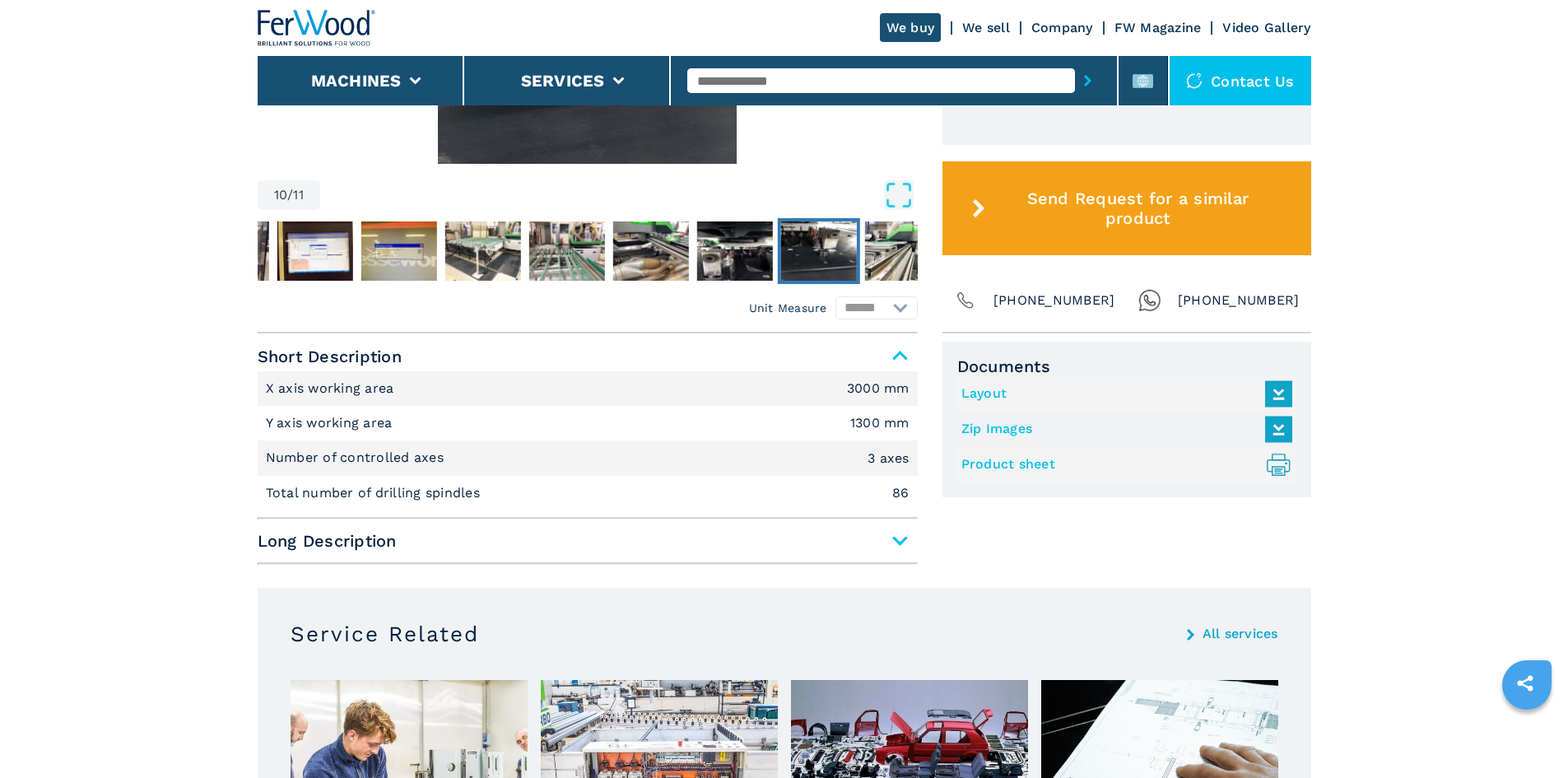
scroll to position [906, 0]
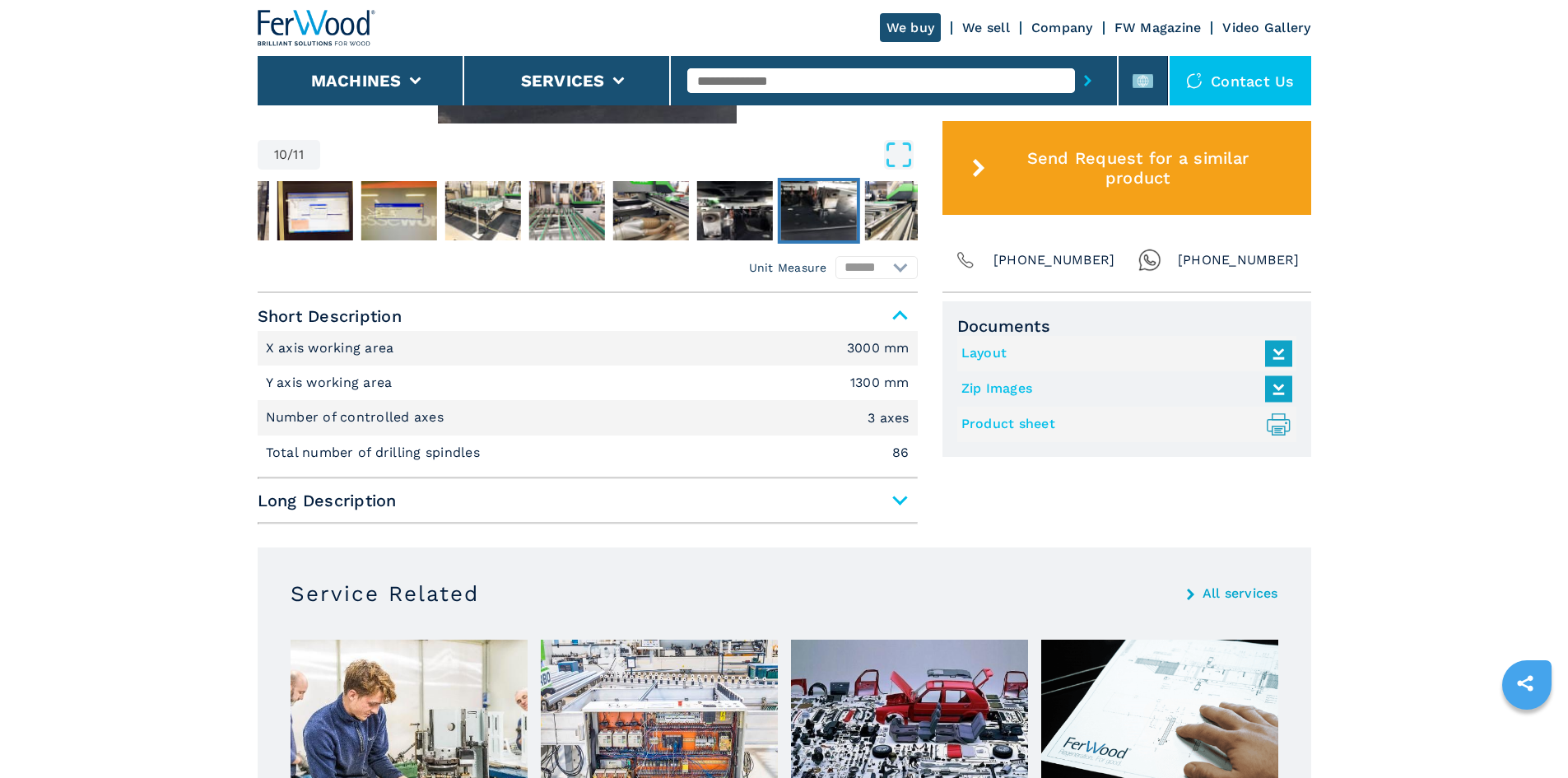
click at [899, 500] on span "Long Description" at bounding box center [587, 500] width 660 height 29
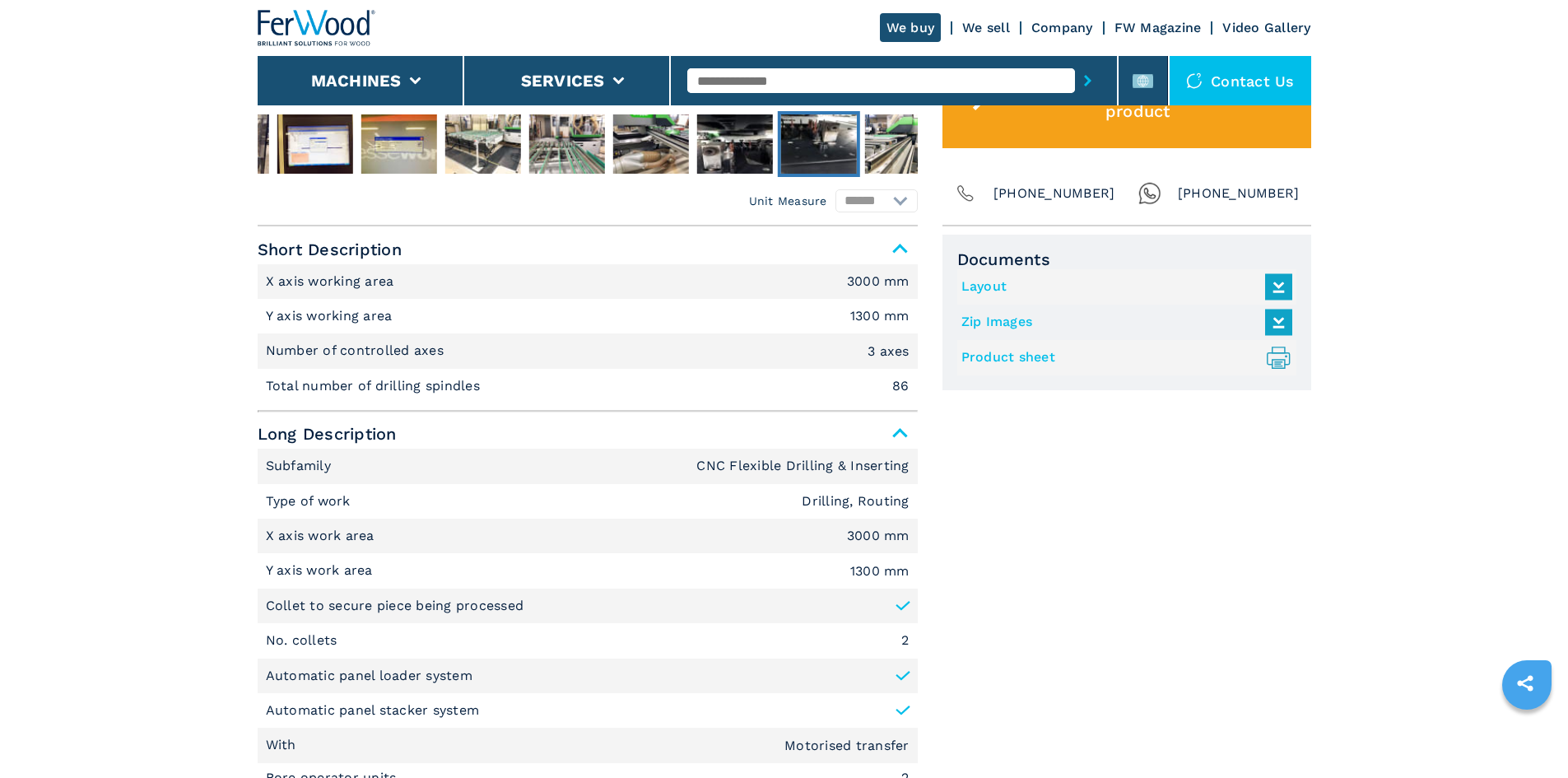
scroll to position [576, 0]
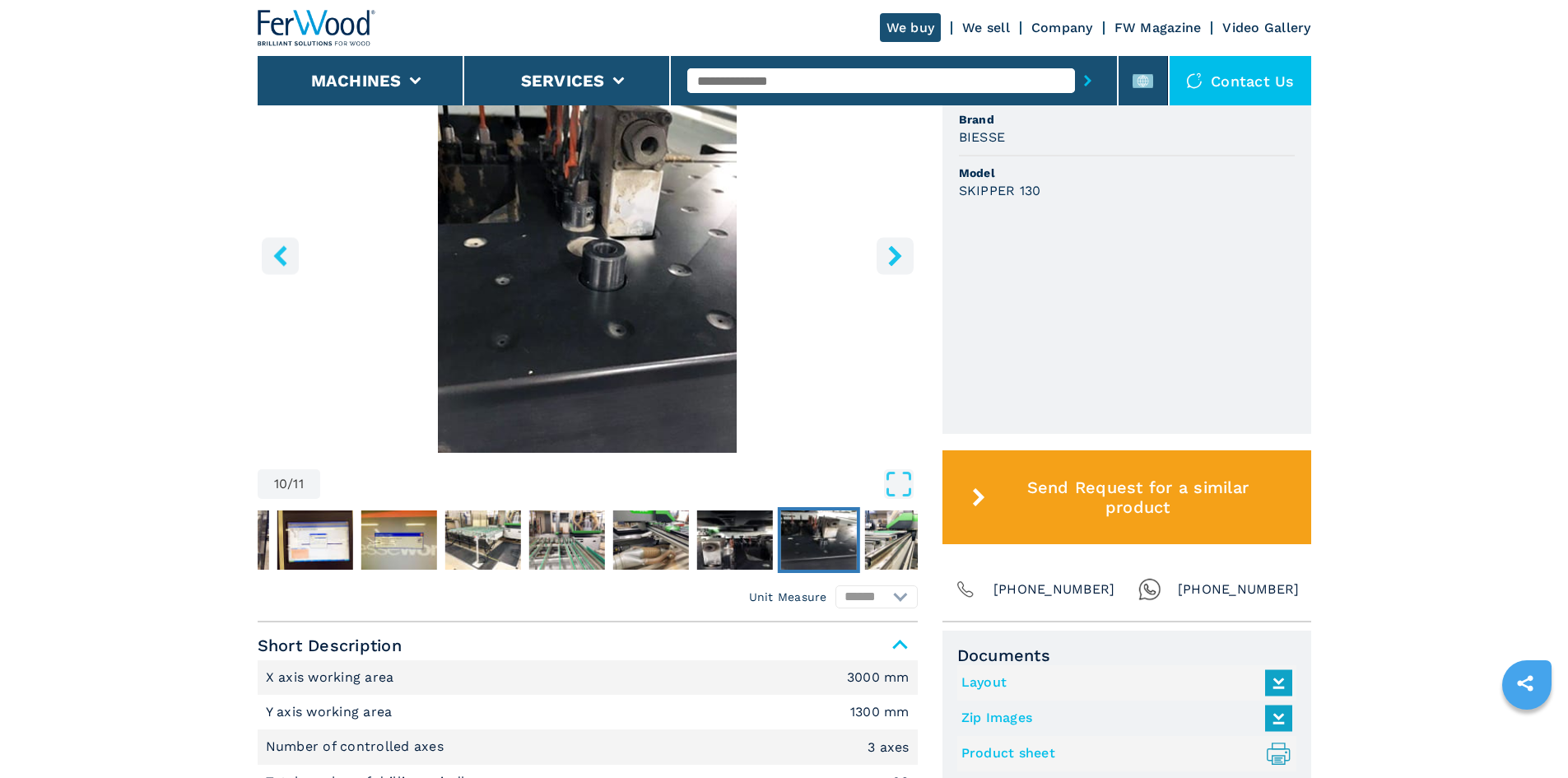
click at [787, 82] on input "text" at bounding box center [881, 80] width 388 height 24
drag, startPoint x: 798, startPoint y: 77, endPoint x: 607, endPoint y: 69, distance: 191.2
click at [607, 69] on div "We buy We sell Company FW Magazine Video Gallery Machines Services Contact us" at bounding box center [784, 52] width 1054 height 105
click at [678, 77] on div at bounding box center [895, 81] width 448 height 50
click at [749, 77] on input "text" at bounding box center [881, 80] width 388 height 24
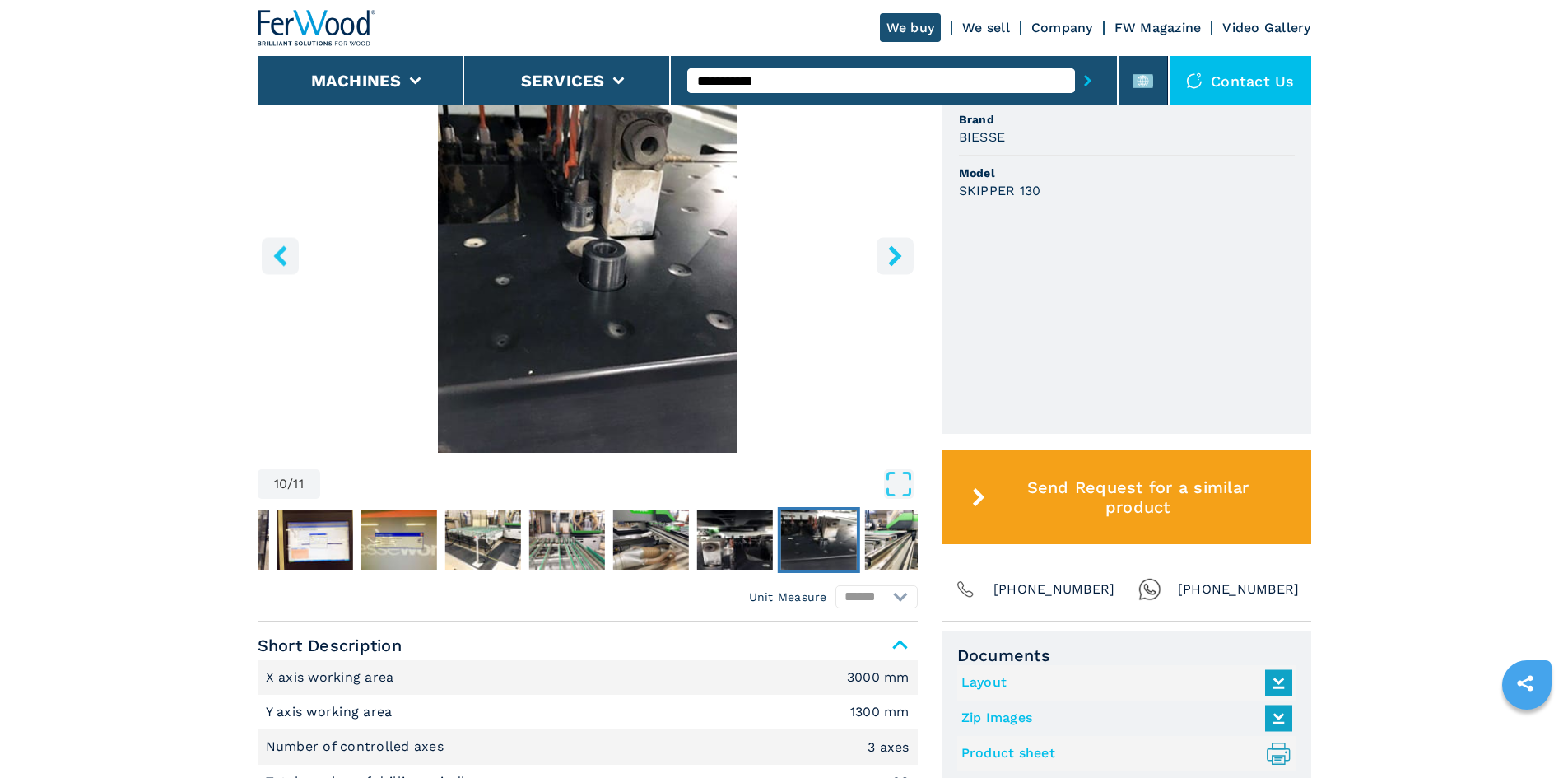
type input "**********"
click at [1075, 61] on button "submit-button" at bounding box center [1088, 80] width 25 height 38
click at [1075, 79] on button "submit-button" at bounding box center [1088, 80] width 25 height 38
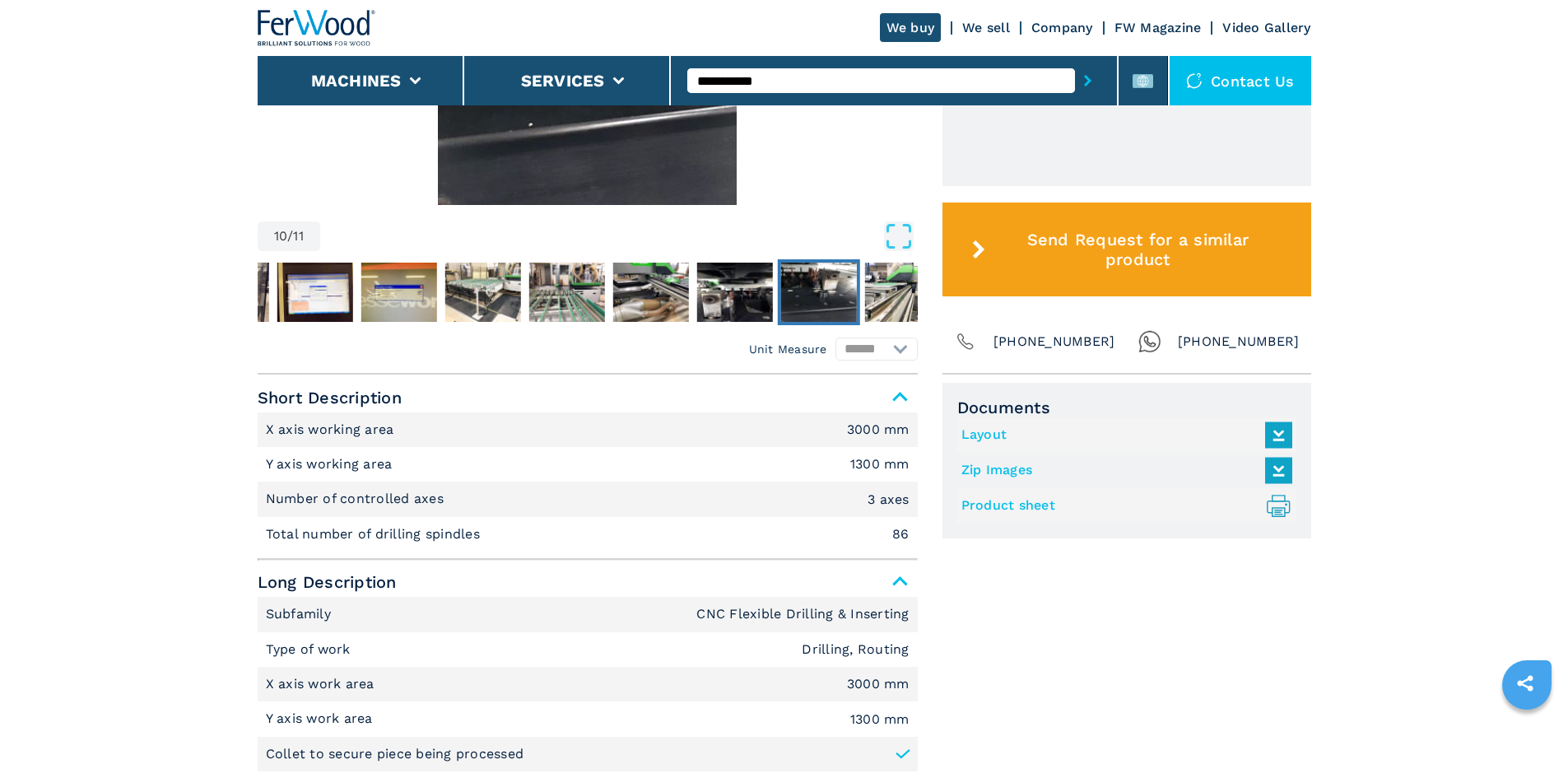
scroll to position [906, 0]
